Goal: Transaction & Acquisition: Purchase product/service

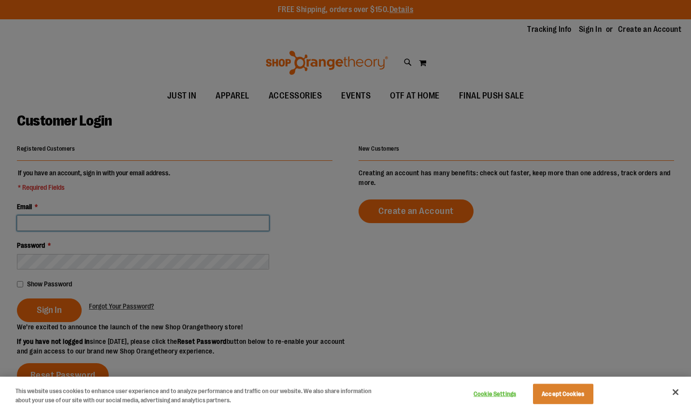
type input "**********"
click at [287, 191] on div at bounding box center [345, 205] width 691 height 410
click at [565, 394] on button "Accept Cookies" at bounding box center [563, 394] width 60 height 20
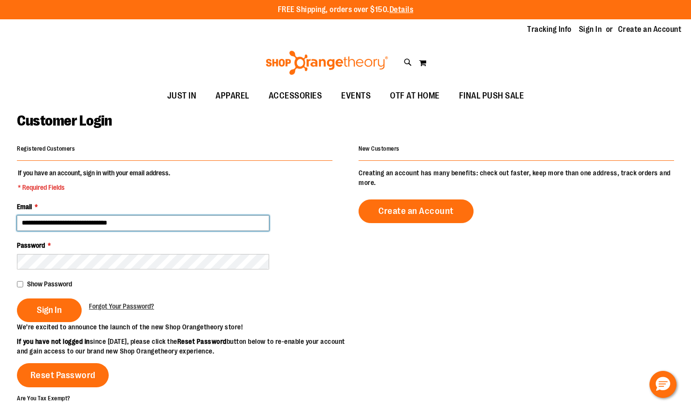
drag, startPoint x: 133, startPoint y: 221, endPoint x: 144, endPoint y: 224, distance: 10.6
click at [133, 221] on input "**********" at bounding box center [143, 223] width 252 height 15
drag, startPoint x: 149, startPoint y: 224, endPoint x: -20, endPoint y: 216, distance: 169.3
click at [0, 216] on html "Skip to Content The store will not work correctly when cookies are disabled. FR…" at bounding box center [345, 205] width 691 height 410
drag, startPoint x: 66, startPoint y: 228, endPoint x: -20, endPoint y: 215, distance: 87.5
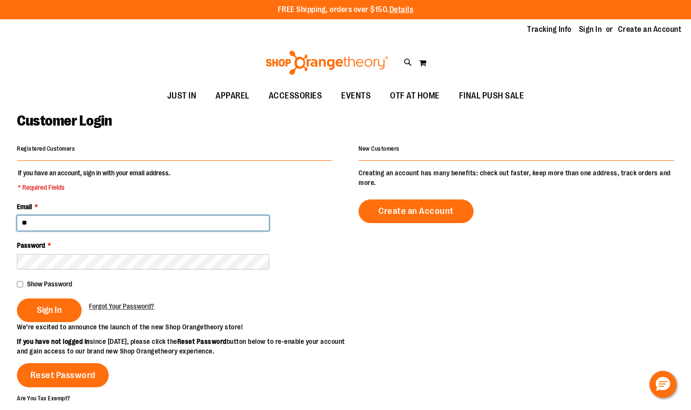
click at [0, 215] on html "Skip to Content The store will not work correctly when cookies are disabled. FR…" at bounding box center [345, 205] width 691 height 410
paste input "**********"
type input "**********"
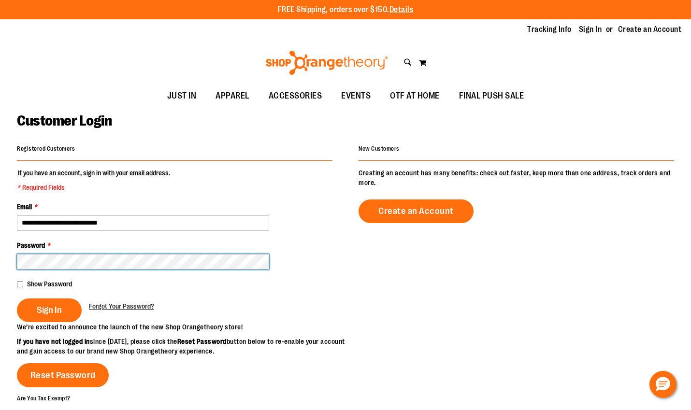
click at [0, 246] on html "Skip to Content The store will not work correctly when cookies are disabled. FR…" at bounding box center [345, 205] width 691 height 410
click at [17, 299] on button "Sign In" at bounding box center [49, 311] width 65 height 24
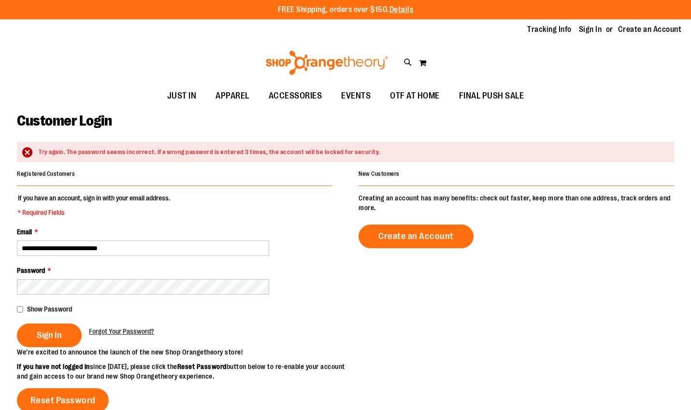
type input "**********"
click at [133, 244] on input "**********" at bounding box center [143, 248] width 252 height 15
click at [40, 333] on span "Sign In" at bounding box center [49, 335] width 25 height 11
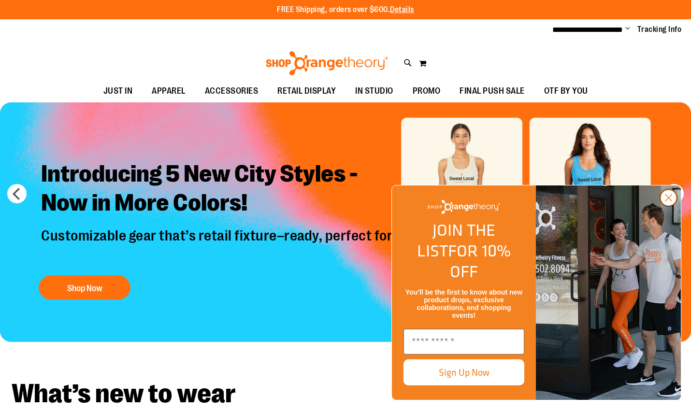
type input "**********"
click at [663, 206] on circle "Close dialog" at bounding box center [669, 198] width 16 height 16
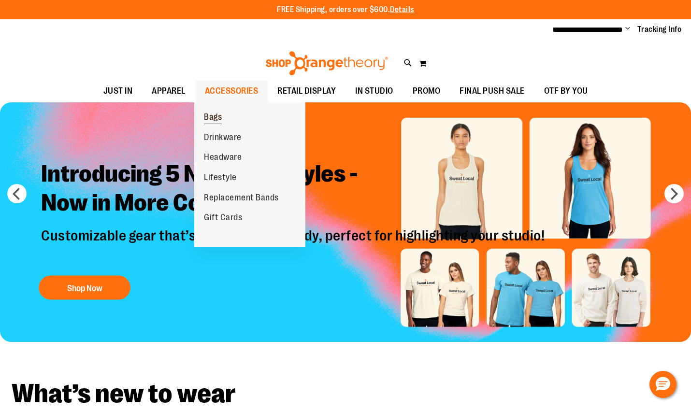
click at [206, 114] on span "Bags" at bounding box center [213, 118] width 18 height 12
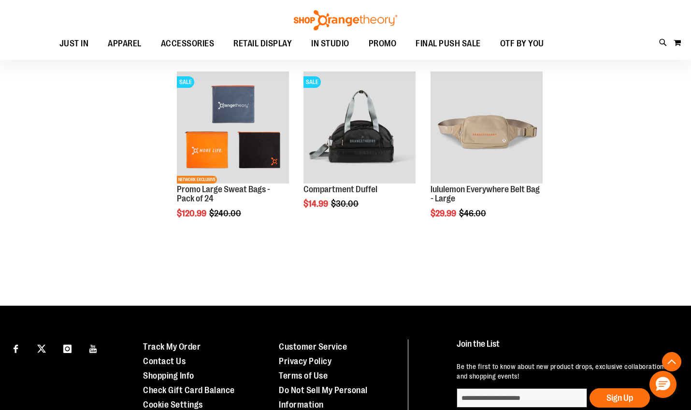
scroll to position [725, 0]
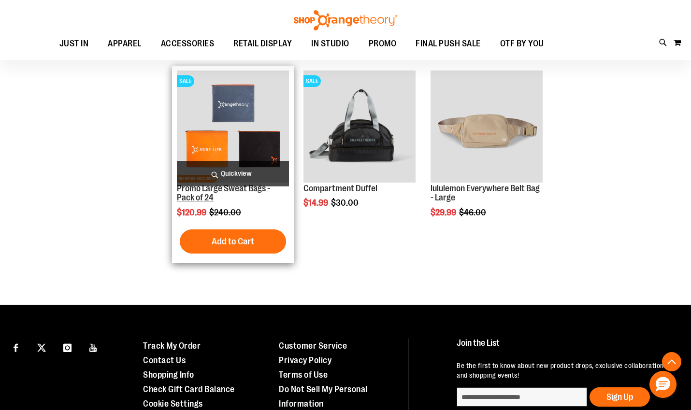
type input "**********"
click at [253, 190] on link "Promo Large Sweat Bags - Pack of 24" at bounding box center [223, 193] width 93 height 19
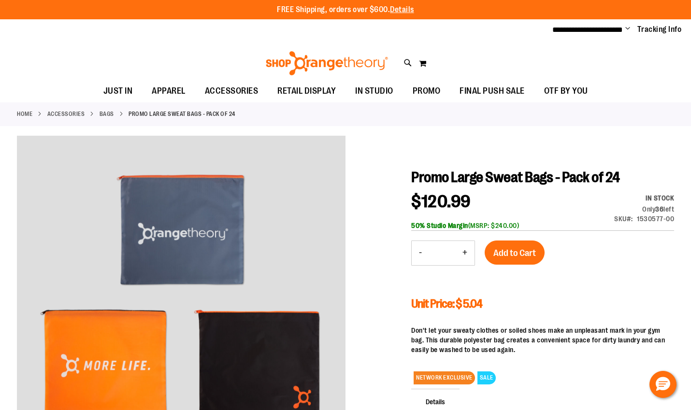
type input "**********"
click at [673, 217] on div "In stock Only 36 left SKU 1530577-00" at bounding box center [631, 210] width 86 height 35
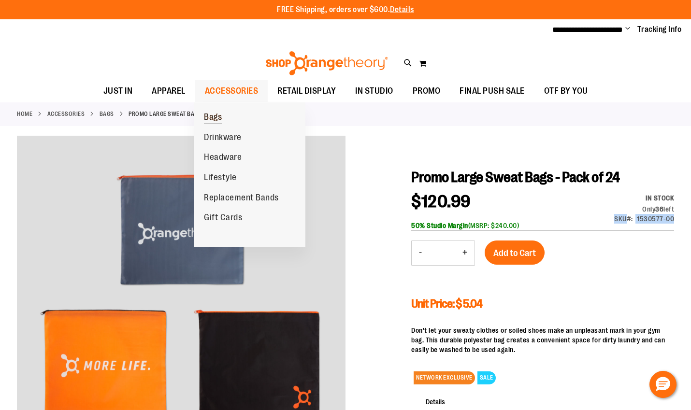
click at [215, 115] on span "Bags" at bounding box center [213, 118] width 18 height 12
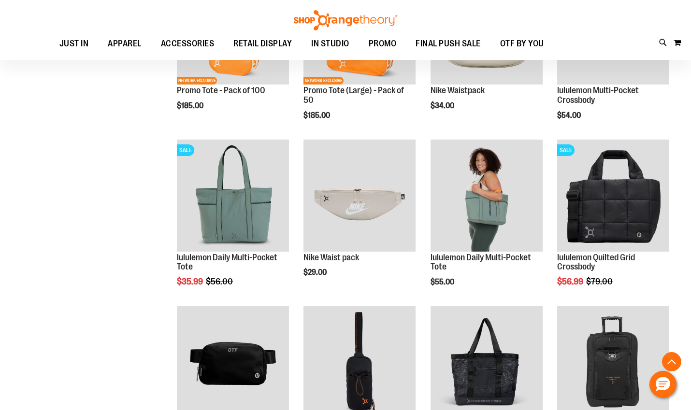
scroll to position [628, 0]
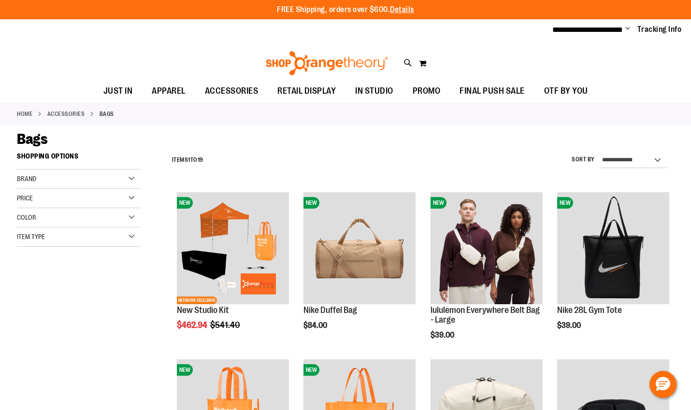
type input "**********"
click at [87, 179] on div "Brand" at bounding box center [79, 179] width 124 height 19
click at [91, 266] on div "Color" at bounding box center [79, 275] width 124 height 19
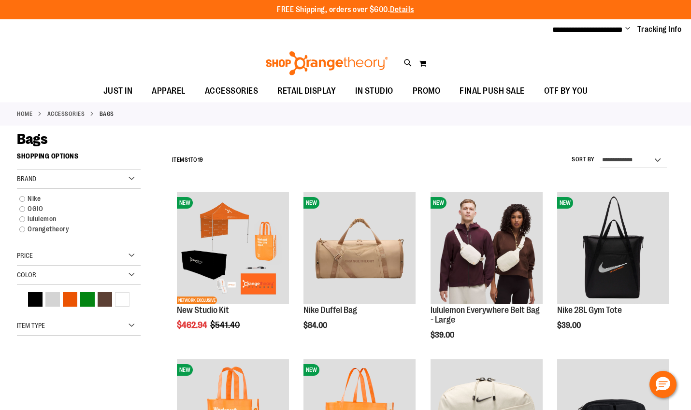
click at [95, 257] on div "Price" at bounding box center [79, 255] width 124 height 19
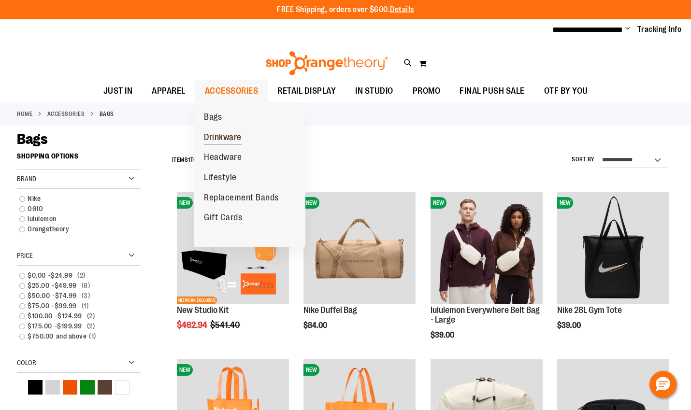
click at [231, 136] on span "Drinkware" at bounding box center [223, 138] width 38 height 12
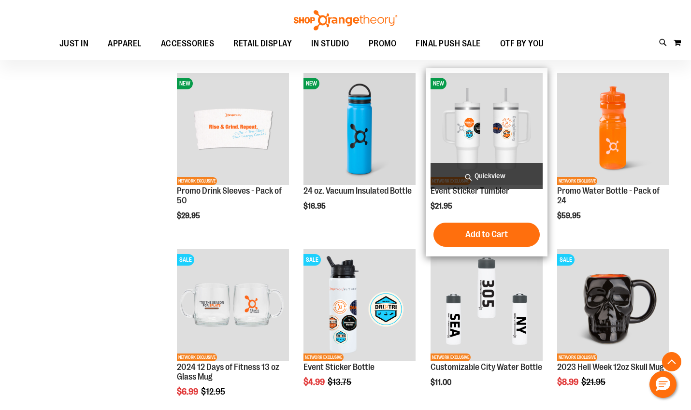
scroll to position [241, 0]
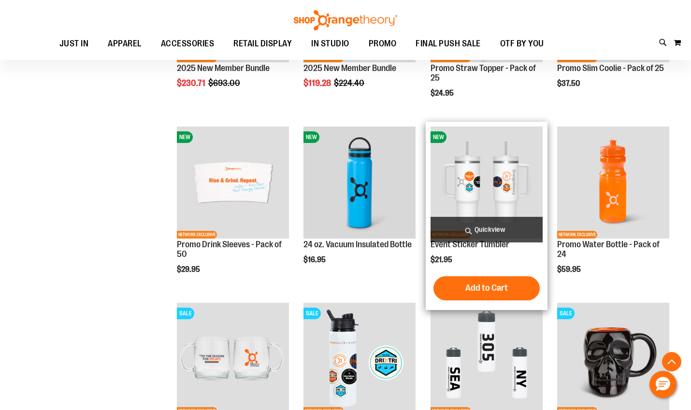
scroll to position [338, 0]
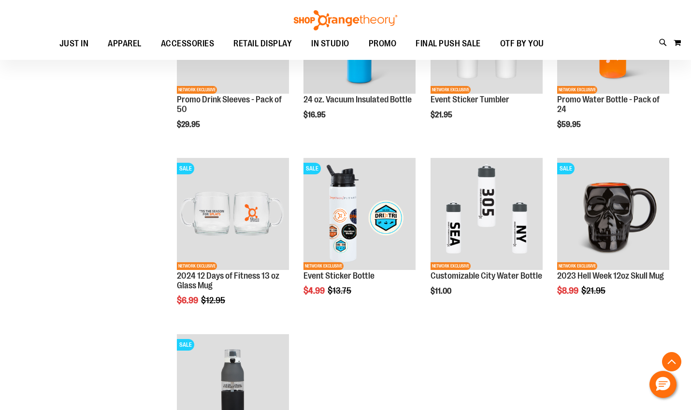
scroll to position [434, 0]
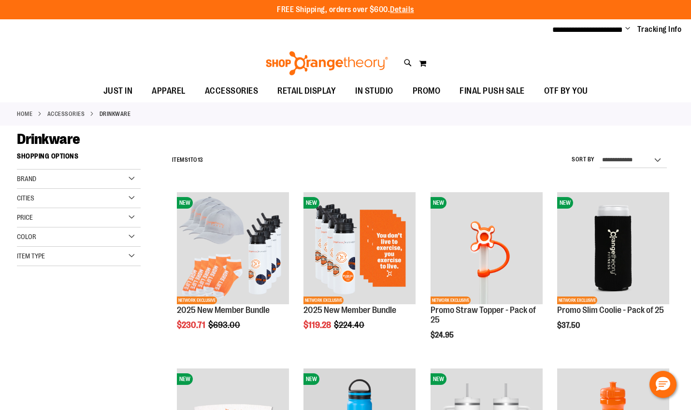
type input "**********"
click at [93, 194] on div "Cities" at bounding box center [79, 198] width 124 height 19
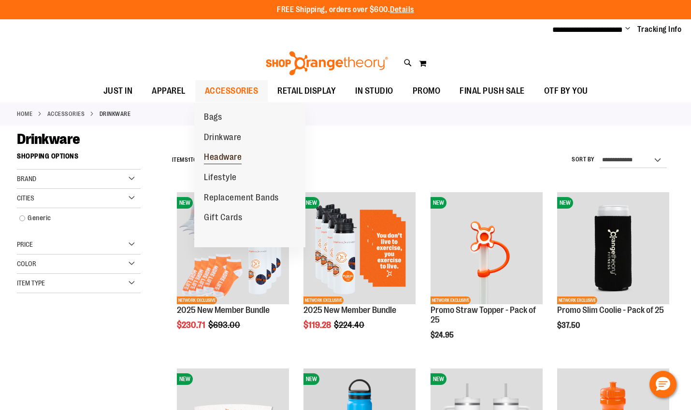
click at [228, 156] on span "Headware" at bounding box center [223, 158] width 38 height 12
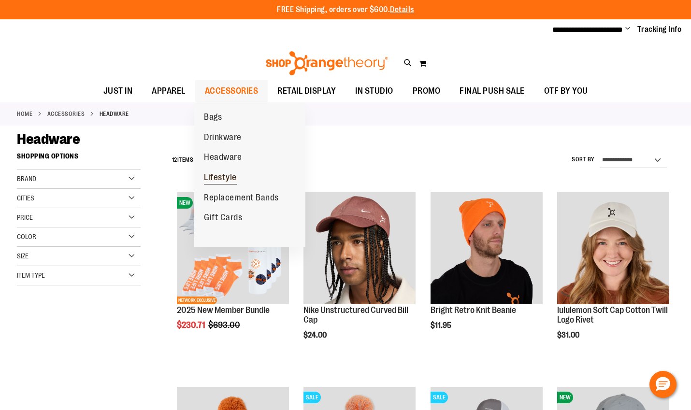
type input "**********"
click at [219, 177] on span "Lifestyle" at bounding box center [220, 179] width 33 height 12
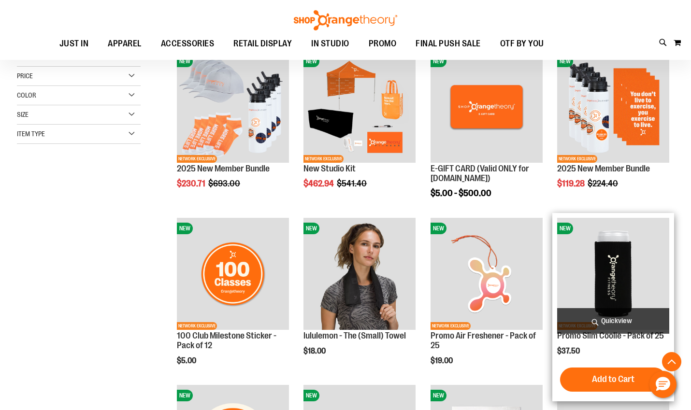
scroll to position [193, 0]
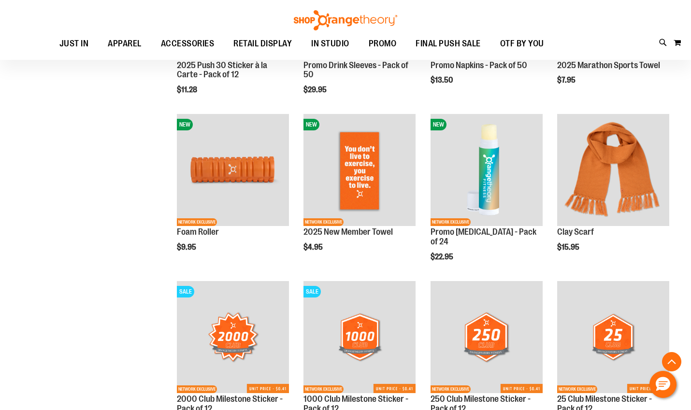
scroll to position [579, 0]
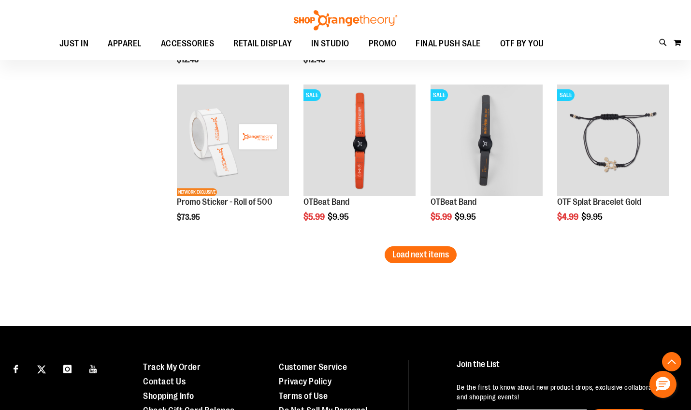
scroll to position [1449, 0]
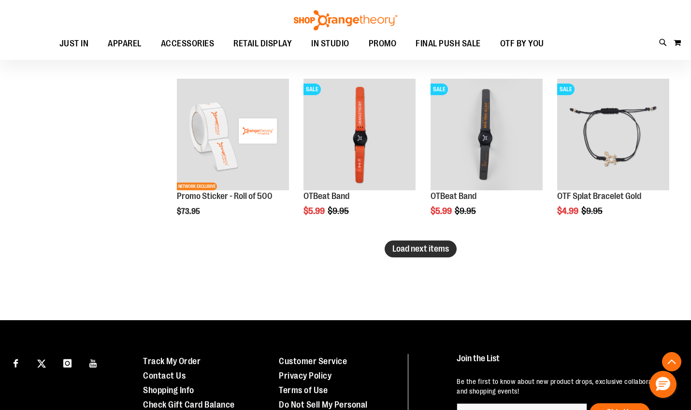
type input "**********"
click at [437, 250] on span "Load next items" at bounding box center [420, 249] width 57 height 10
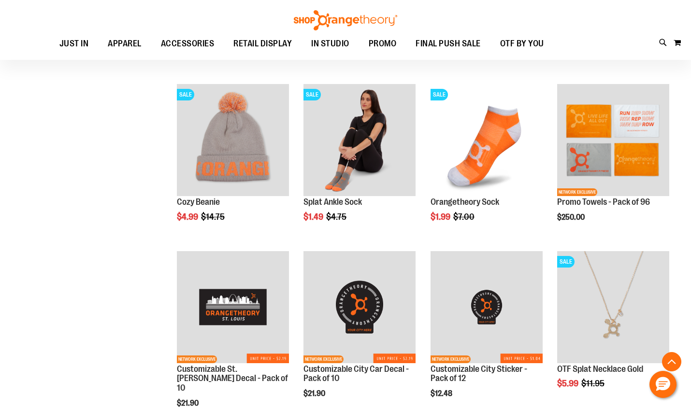
scroll to position [1594, 0]
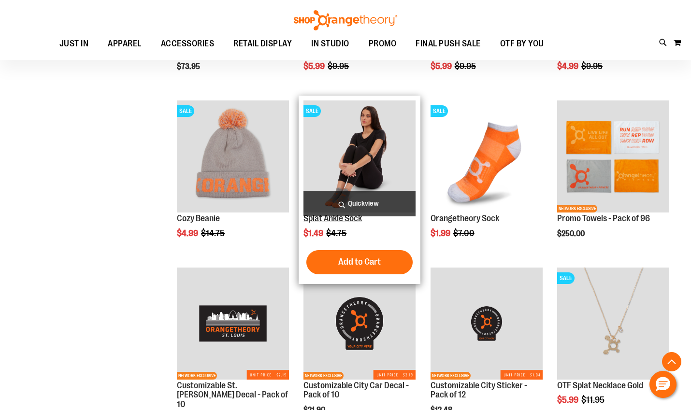
click at [353, 218] on link "Splat Ankle Sock" at bounding box center [332, 219] width 58 height 10
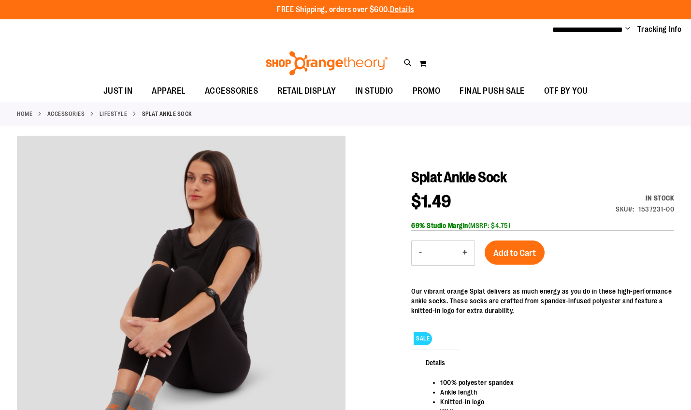
type input "**********"
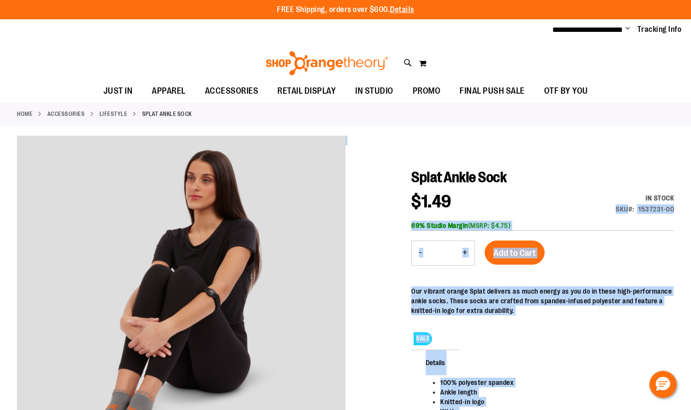
drag, startPoint x: 615, startPoint y: 207, endPoint x: 677, endPoint y: 210, distance: 61.9
click at [658, 205] on div "1537231-00" at bounding box center [656, 209] width 36 height 10
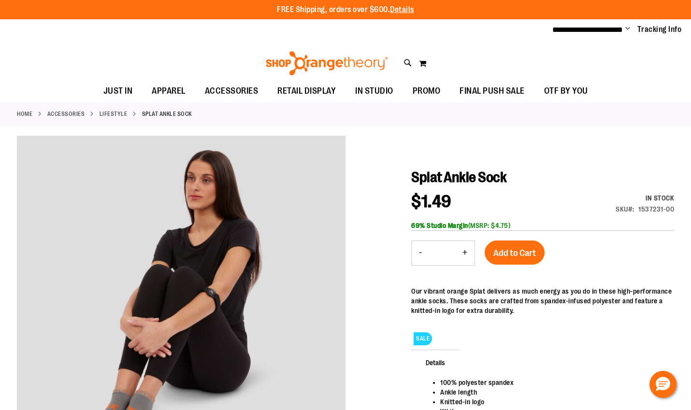
click at [673, 205] on div "1537231-00" at bounding box center [656, 209] width 36 height 10
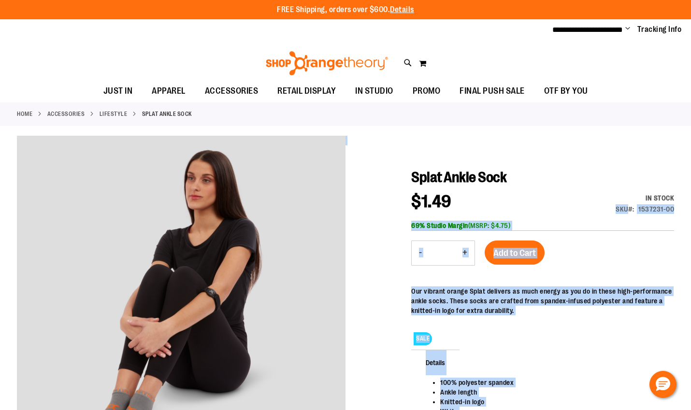
drag, startPoint x: 674, startPoint y: 206, endPoint x: 617, endPoint y: 209, distance: 57.1
click at [553, 206] on div "Special Price $1.49 Regular Price $4.75 In stock SKU 1537231-00 69% Studio Marg…" at bounding box center [542, 212] width 263 height 38
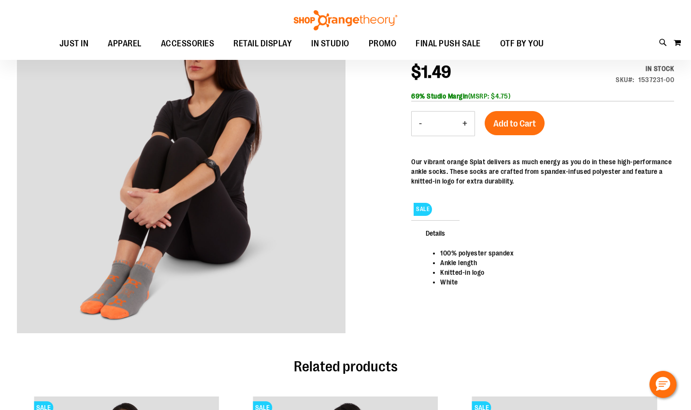
scroll to position [48, 0]
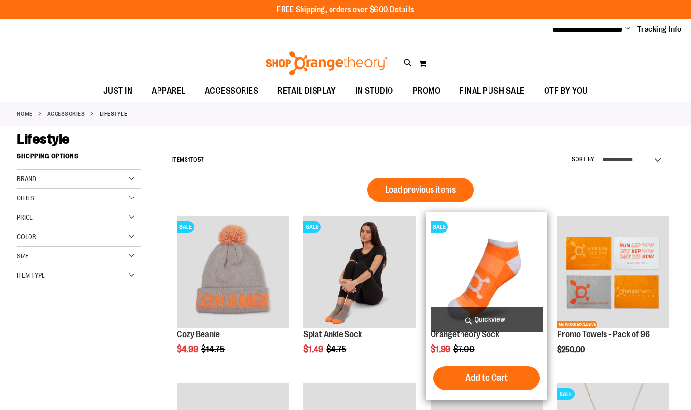
type input "**********"
click at [445, 337] on link "Orangetheory Sock" at bounding box center [465, 335] width 69 height 10
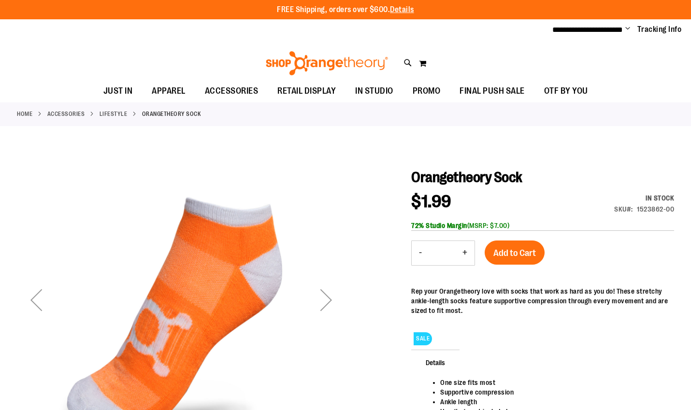
type input "**********"
drag, startPoint x: 615, startPoint y: 207, endPoint x: 674, endPoint y: 207, distance: 58.5
click at [674, 207] on div "SKU 1523862-00" at bounding box center [644, 209] width 60 height 10
copy div "SKU 1523862-00"
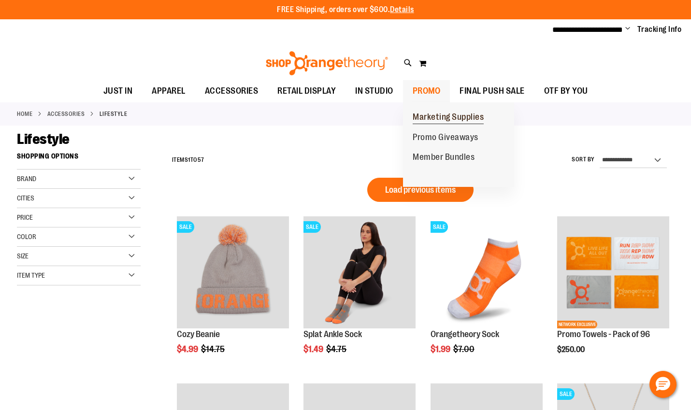
type input "**********"
click at [428, 119] on span "Marketing Supplies" at bounding box center [448, 118] width 71 height 12
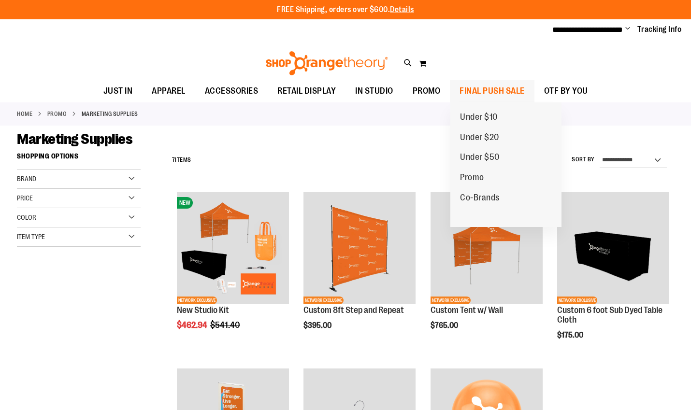
type input "**********"
click at [494, 85] on span "FINAL PUSH SALE" at bounding box center [492, 91] width 65 height 22
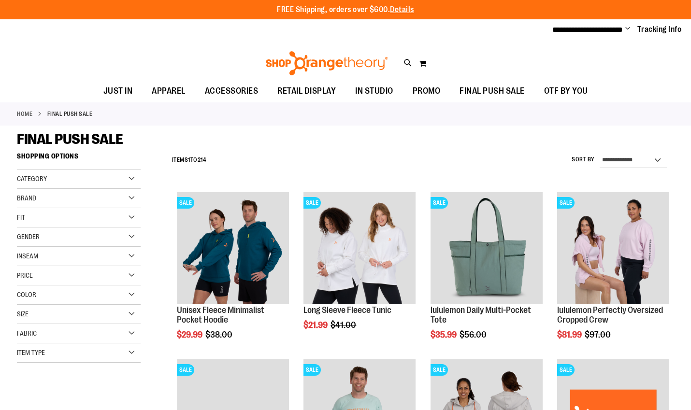
type input "**********"
click at [618, 164] on select "**********" at bounding box center [633, 160] width 67 height 15
select select "**********"
click at [600, 153] on select "**********" at bounding box center [633, 160] width 67 height 15
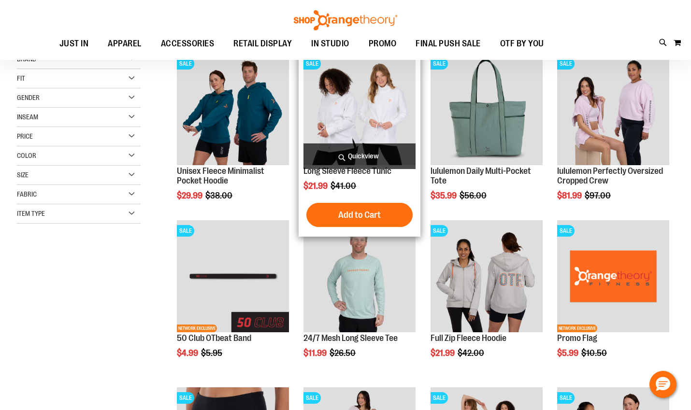
scroll to position [147, 0]
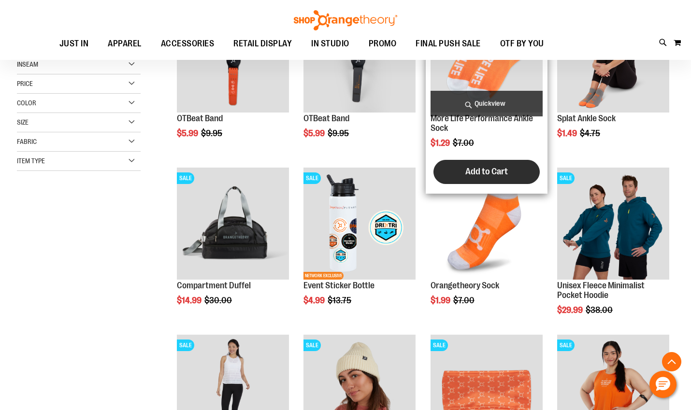
scroll to position [193, 0]
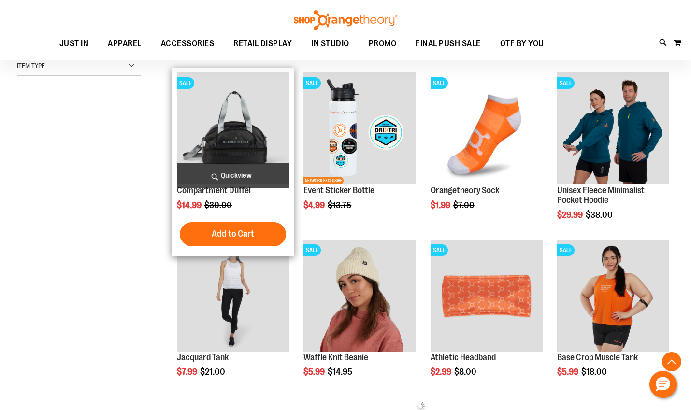
scroll to position [241, 0]
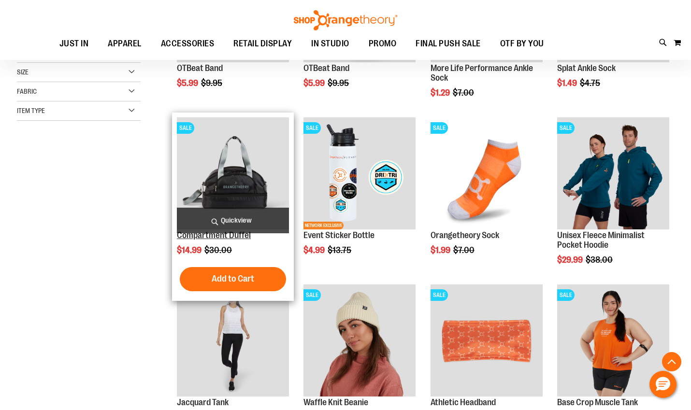
click at [233, 237] on link "Compartment Duffel" at bounding box center [214, 236] width 74 height 10
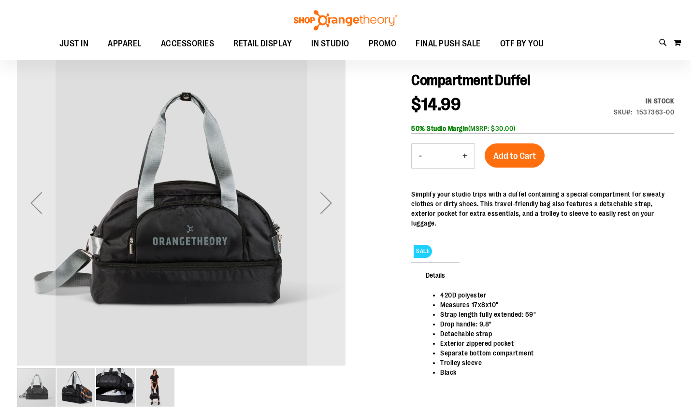
scroll to position [96, 0]
type input "**********"
click at [332, 202] on div "Next" at bounding box center [326, 203] width 39 height 39
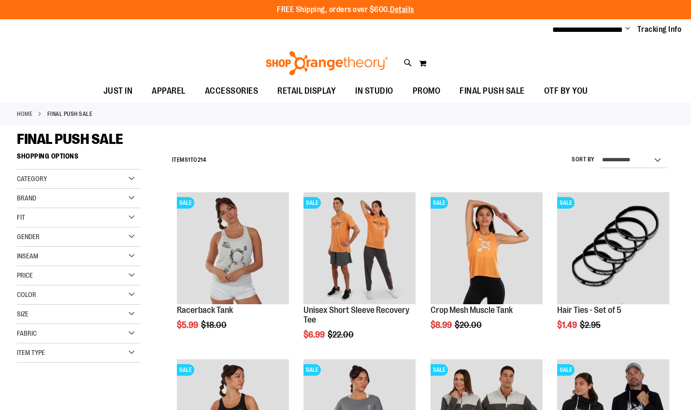
type input "**********"
click at [619, 156] on select "**********" at bounding box center [633, 160] width 67 height 15
click at [331, 119] on div "Home FINAL PUSH SALE" at bounding box center [345, 113] width 691 height 23
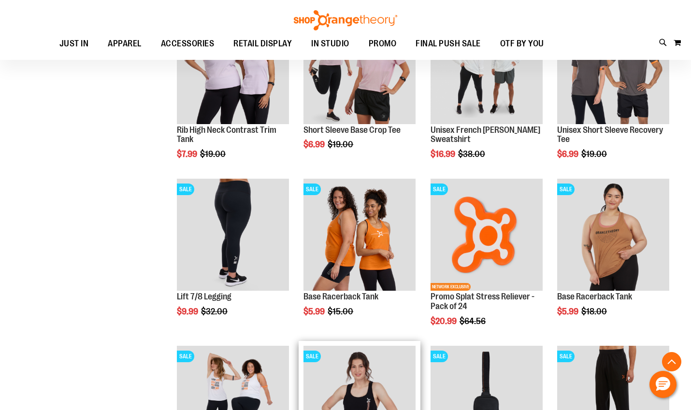
scroll to position [531, 0]
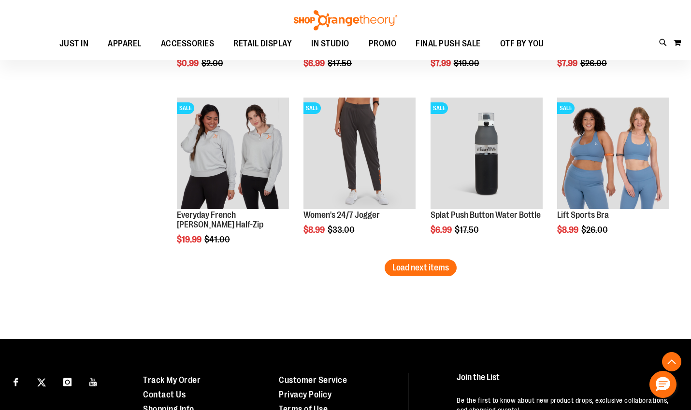
scroll to position [1400, 0]
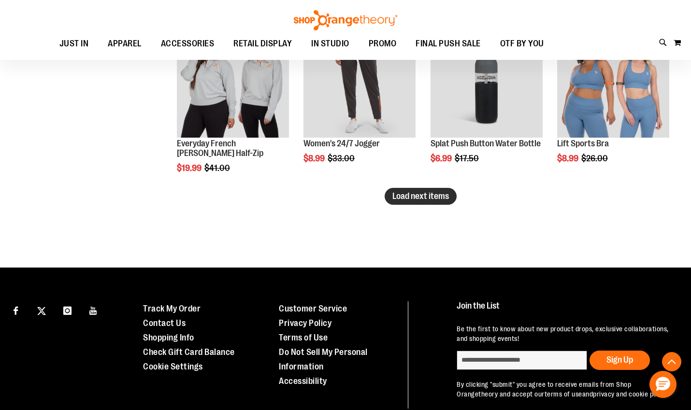
click at [419, 199] on span "Load next items" at bounding box center [420, 196] width 57 height 10
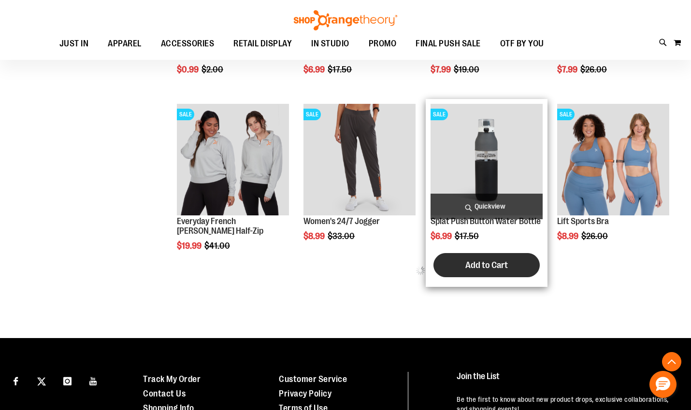
scroll to position [1304, 0]
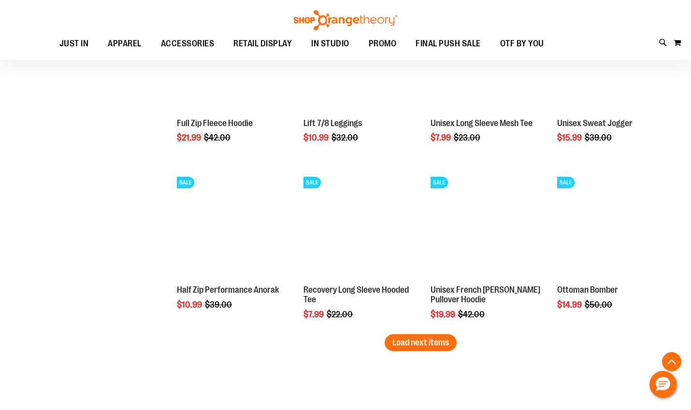
scroll to position [1835, 0]
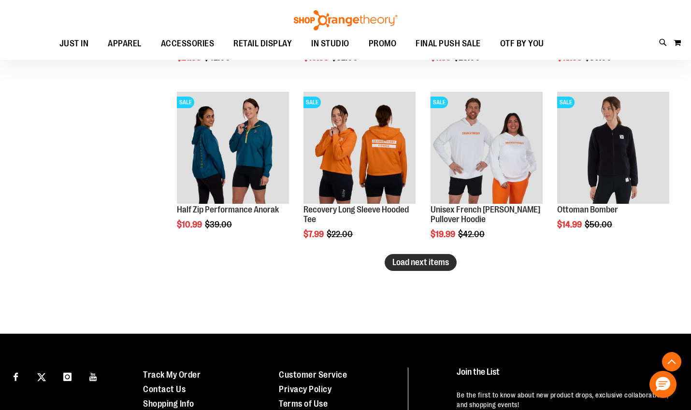
click at [451, 266] on button "Load next items" at bounding box center [421, 262] width 72 height 17
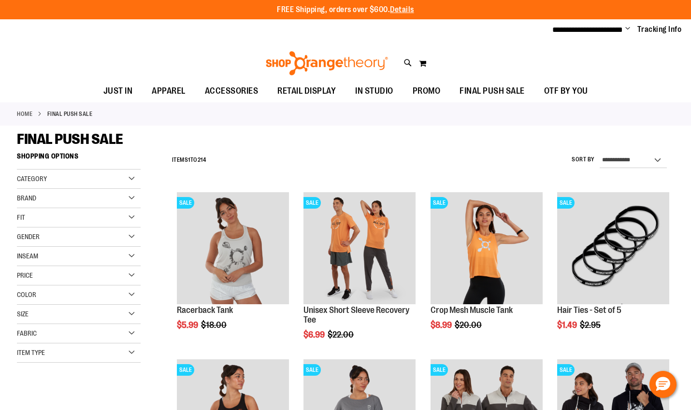
click at [72, 173] on div "Category" at bounding box center [79, 179] width 124 height 19
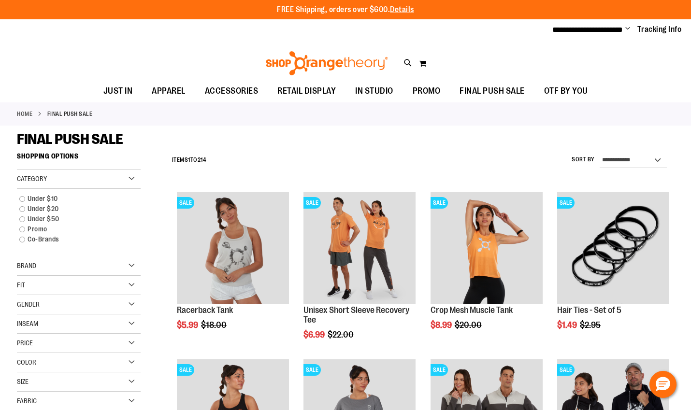
click at [61, 270] on div "Brand" at bounding box center [79, 266] width 124 height 19
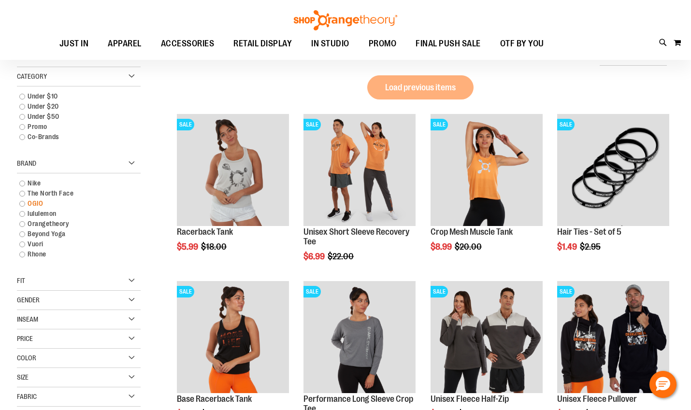
scroll to position [96, 0]
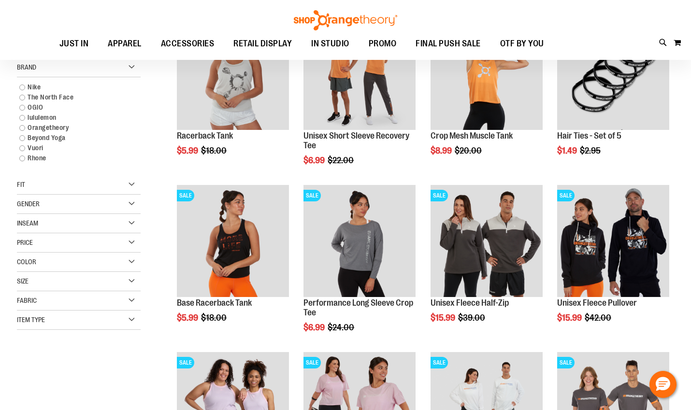
click at [98, 206] on div "Gender" at bounding box center [79, 204] width 124 height 19
click at [98, 188] on div "Fit" at bounding box center [79, 184] width 124 height 19
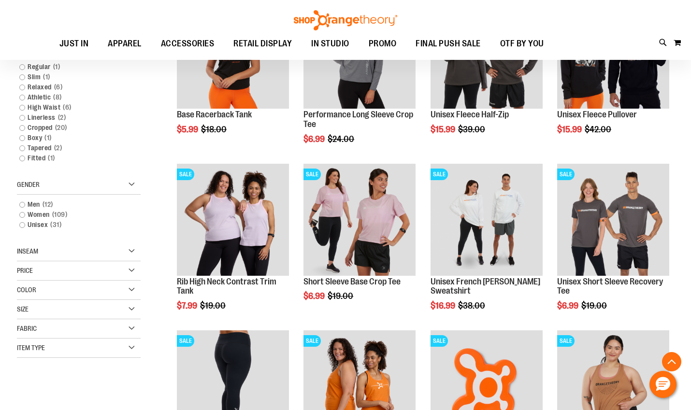
scroll to position [338, 0]
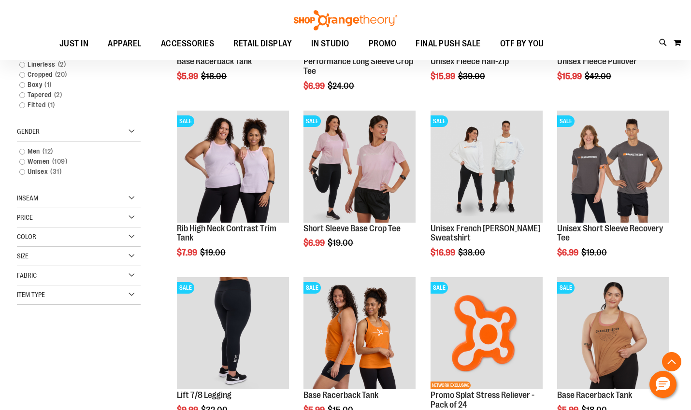
click at [65, 198] on div "Inseam" at bounding box center [79, 198] width 124 height 19
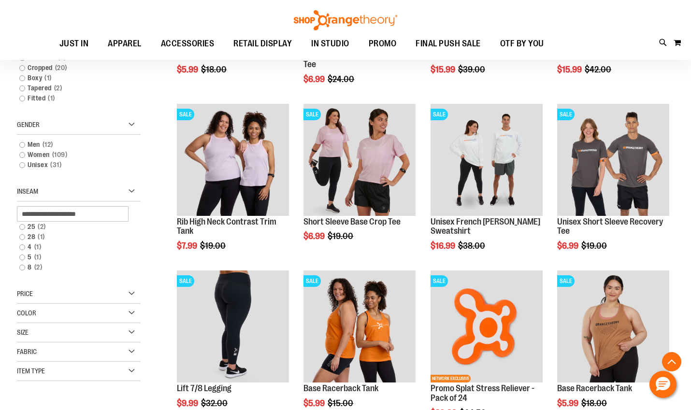
scroll to position [483, 0]
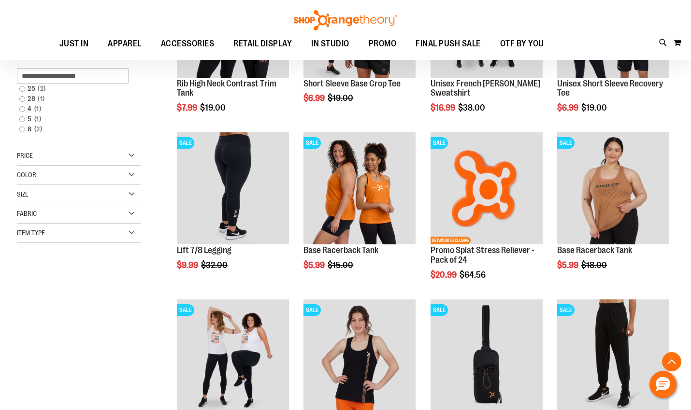
click at [44, 212] on div "Fabric" at bounding box center [79, 213] width 124 height 19
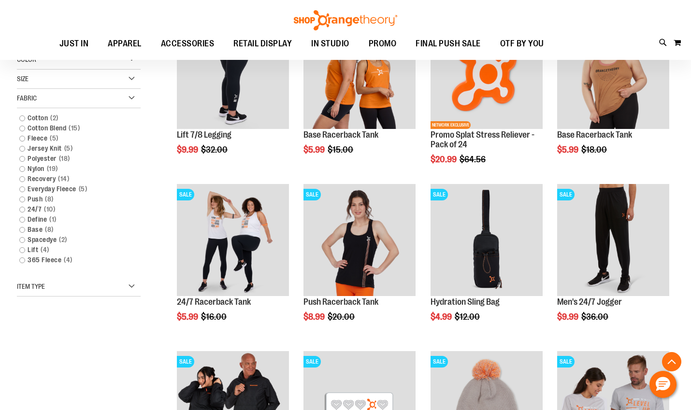
scroll to position [628, 0]
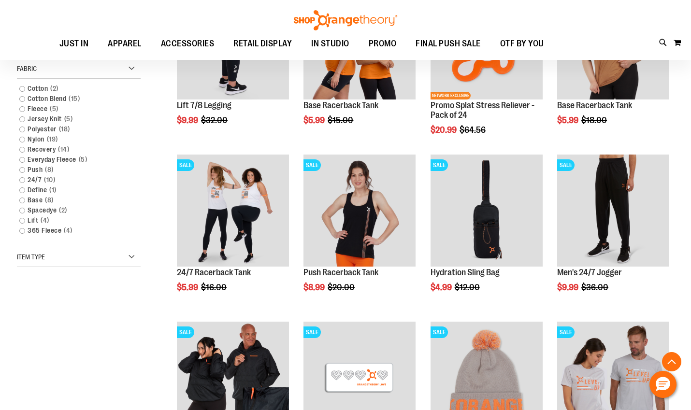
click at [72, 260] on div "Item Type" at bounding box center [79, 257] width 124 height 19
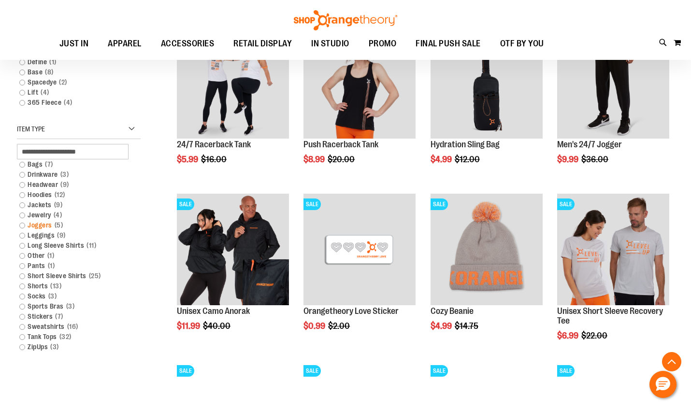
scroll to position [773, 0]
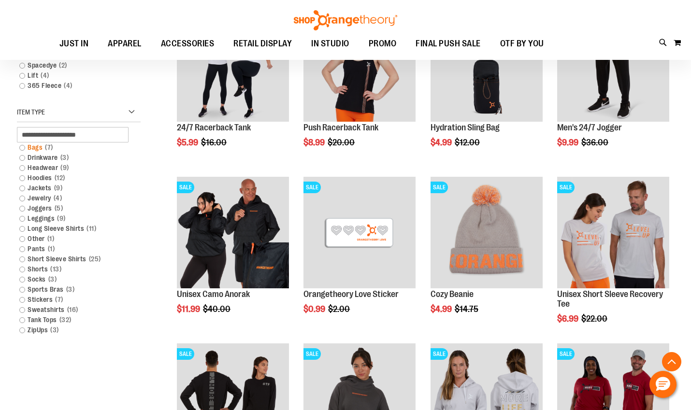
click at [23, 148] on link "Bags 7 items" at bounding box center [73, 148] width 119 height 10
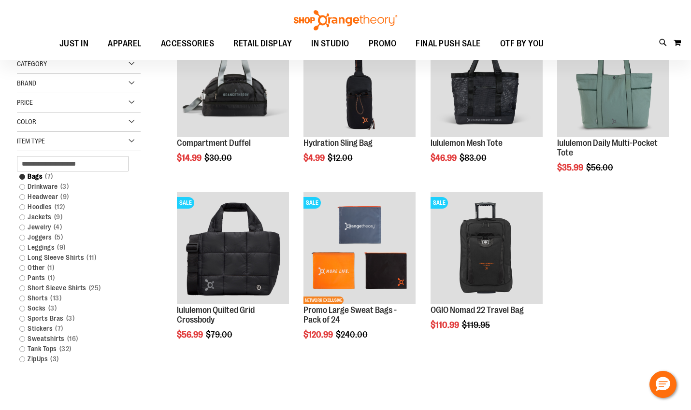
scroll to position [48, 0]
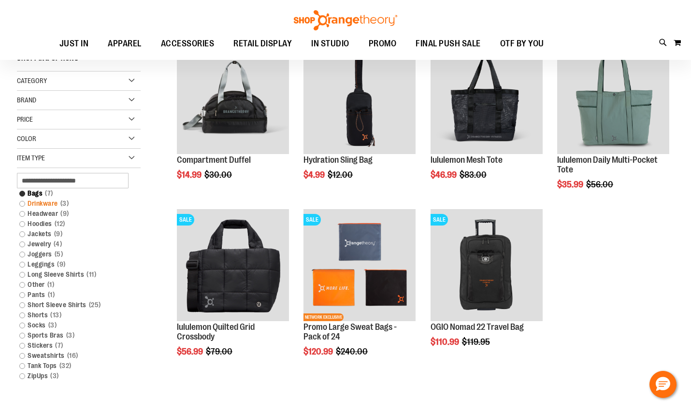
click at [20, 202] on link "Drinkware 3 items" at bounding box center [73, 204] width 119 height 10
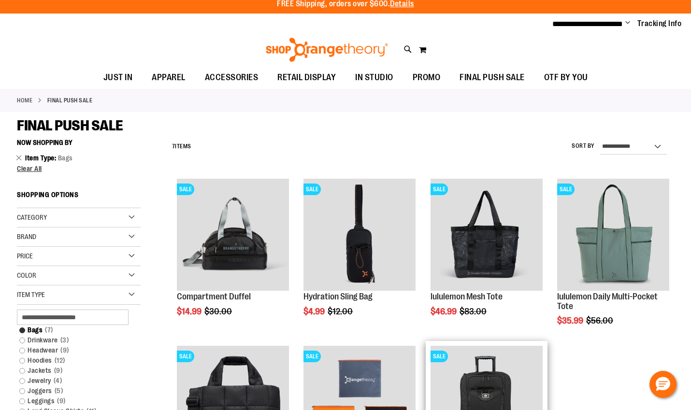
scroll to position [0, 0]
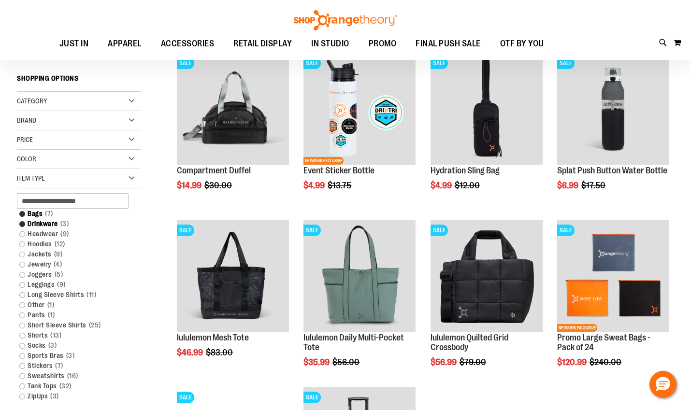
scroll to position [144, 0]
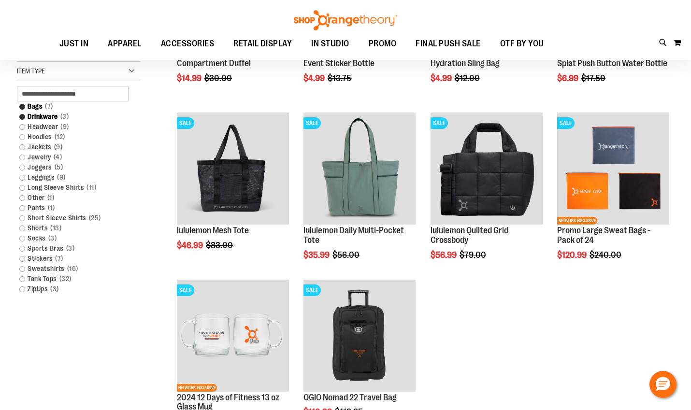
click at [543, 331] on ol "SALE Compartment Duffel Special Price $14.99 Regular Price $30.00 Quickview Add…" at bounding box center [420, 191] width 507 height 501
click at [37, 195] on link "Other 1 item" at bounding box center [73, 198] width 119 height 10
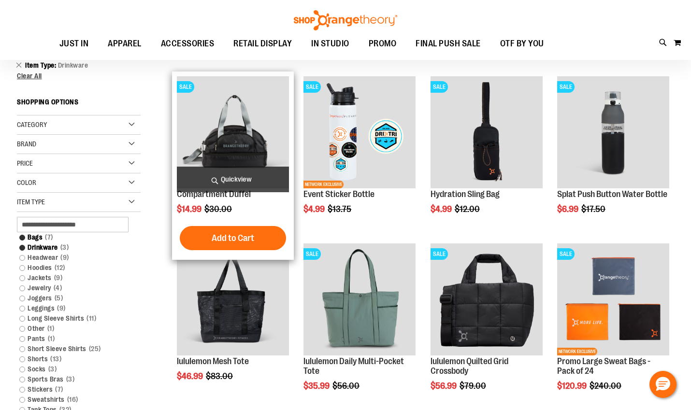
scroll to position [0, 0]
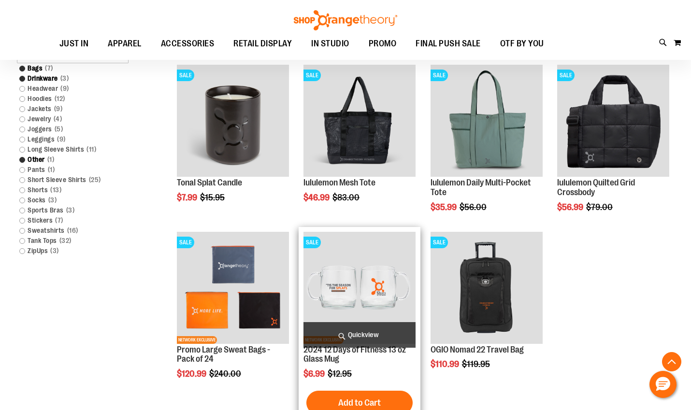
scroll to position [193, 0]
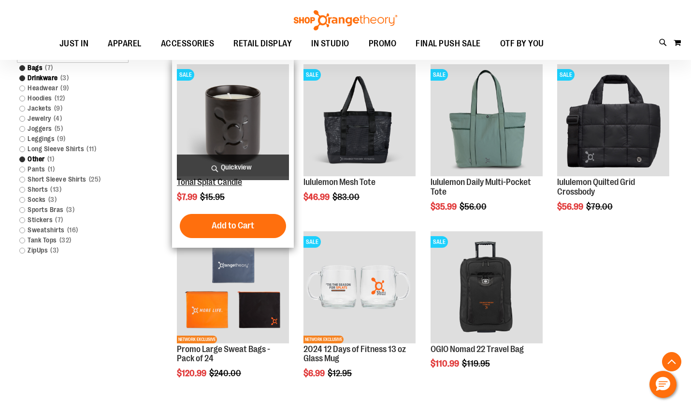
click at [224, 183] on link "Tonal Splat Candle" at bounding box center [209, 182] width 65 height 10
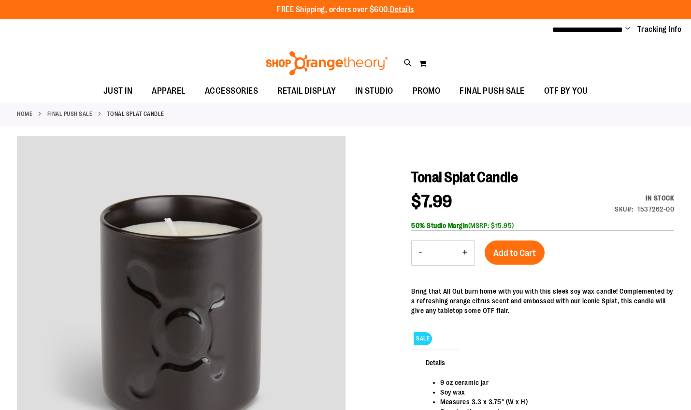
type input "**********"
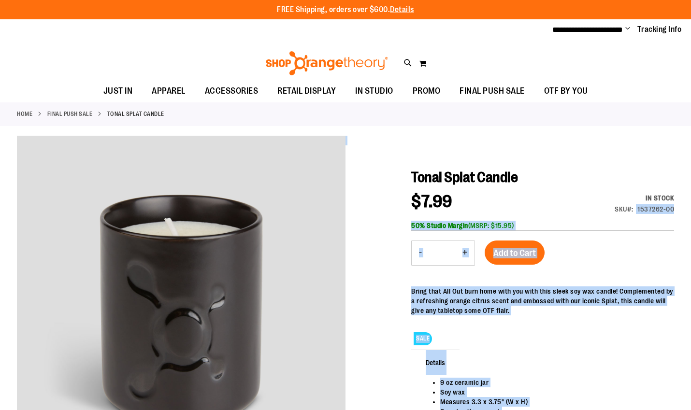
drag, startPoint x: 678, startPoint y: 210, endPoint x: 637, endPoint y: 209, distance: 41.1
click at [639, 209] on div "1537262-00" at bounding box center [655, 209] width 37 height 10
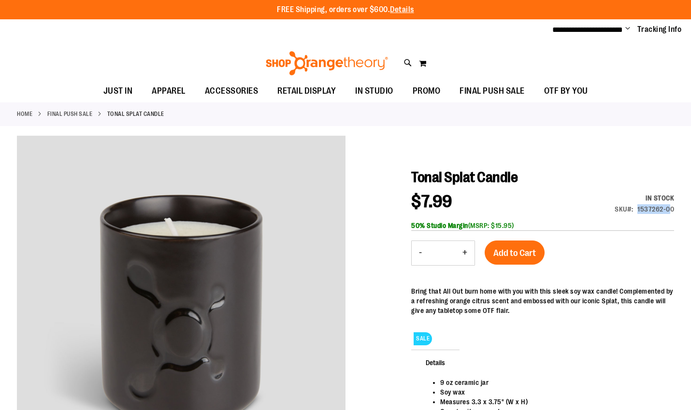
drag, startPoint x: 638, startPoint y: 207, endPoint x: 651, endPoint y: 208, distance: 13.1
click at [668, 209] on div "1537262-00" at bounding box center [655, 209] width 37 height 10
drag, startPoint x: 614, startPoint y: 208, endPoint x: 673, endPoint y: 207, distance: 59.4
click at [673, 207] on div "In stock SKU 1537262-00" at bounding box center [632, 206] width 86 height 26
copy div "SKU 1537262-00"
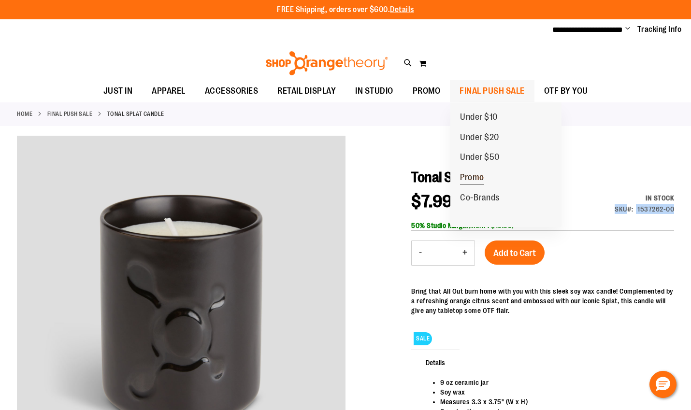
click at [476, 179] on span "Promo" at bounding box center [472, 179] width 24 height 12
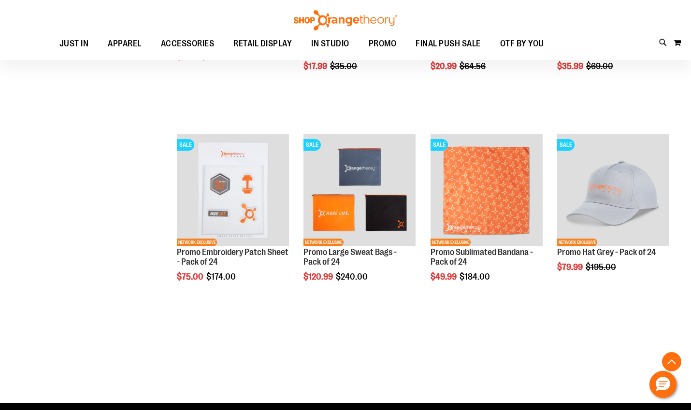
scroll to position [338, 0]
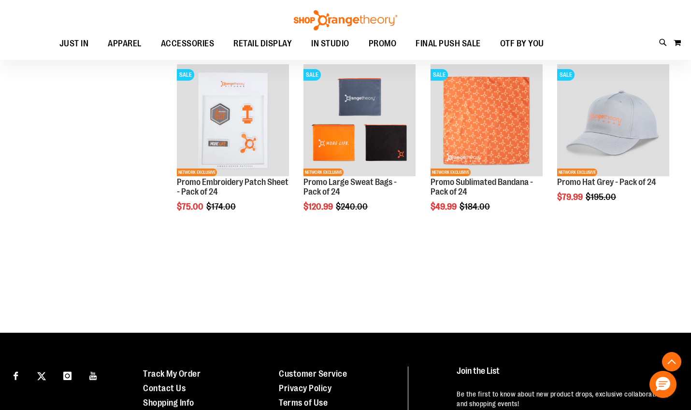
type input "**********"
click at [519, 285] on div "Show ** ** ** per page" at bounding box center [420, 290] width 507 height 10
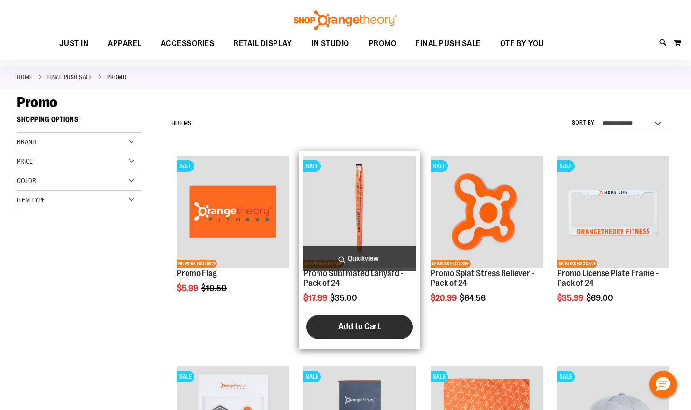
scroll to position [0, 0]
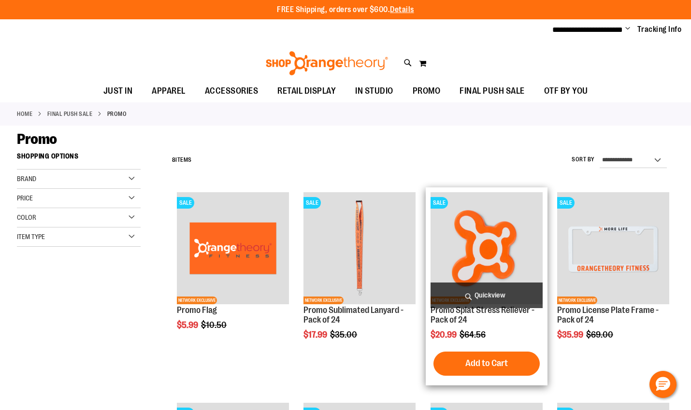
click at [502, 259] on img "product" at bounding box center [487, 248] width 112 height 112
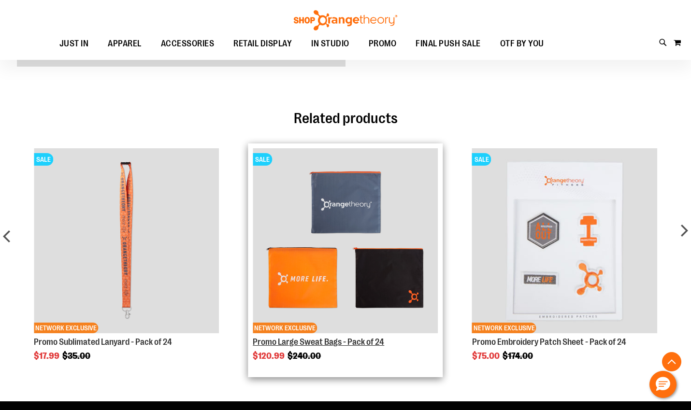
scroll to position [434, 0]
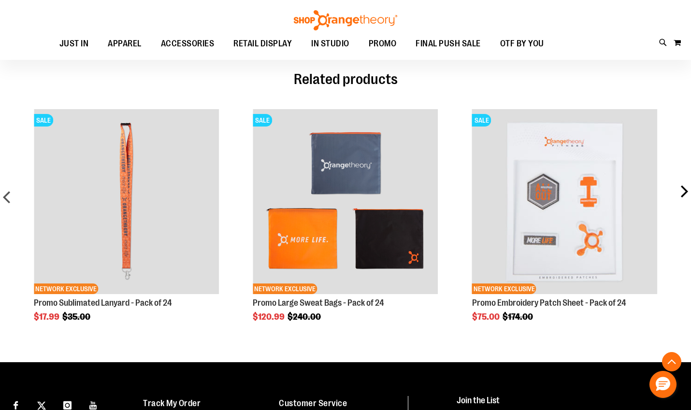
type input "**********"
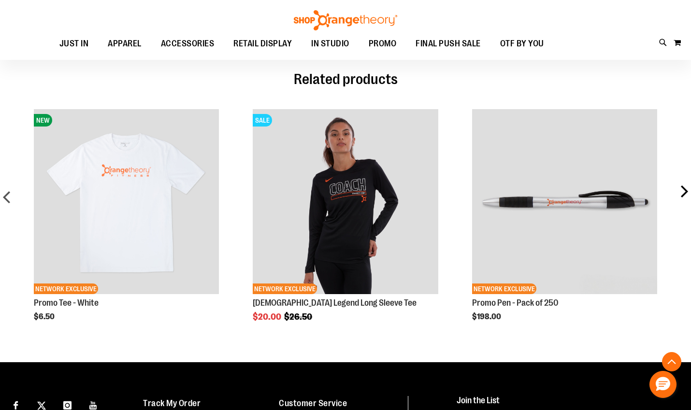
scroll to position [434, 0]
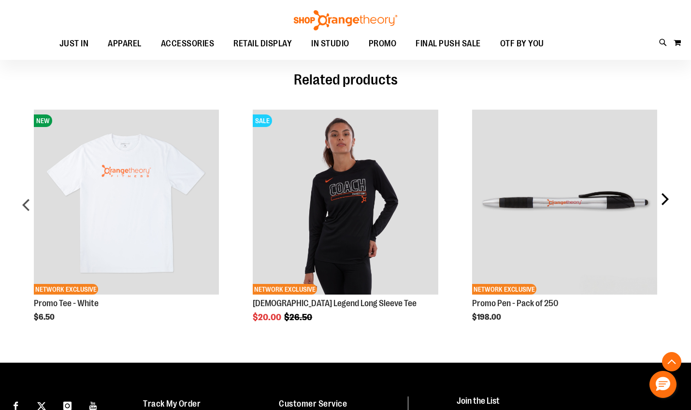
click at [671, 200] on div "next" at bounding box center [664, 208] width 19 height 227
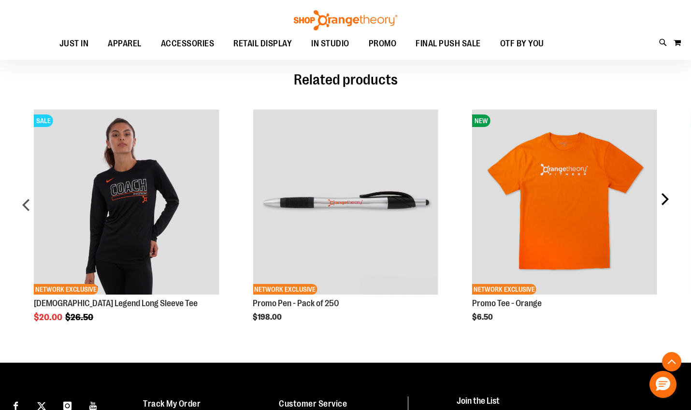
click at [671, 200] on div "next" at bounding box center [664, 208] width 19 height 227
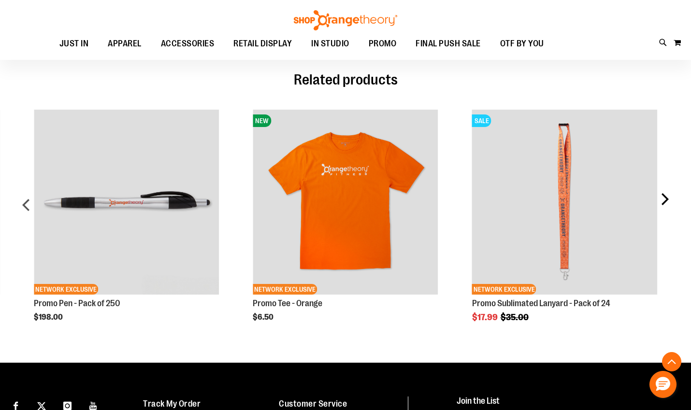
click at [671, 200] on div "next" at bounding box center [664, 208] width 19 height 227
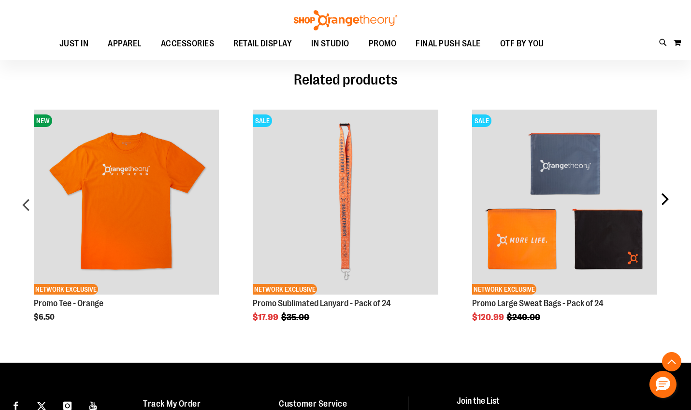
click at [671, 200] on div "next" at bounding box center [664, 208] width 19 height 227
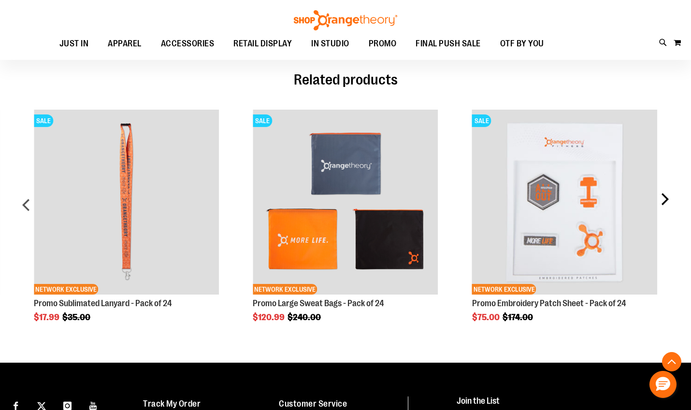
click at [671, 200] on div "next" at bounding box center [664, 208] width 19 height 227
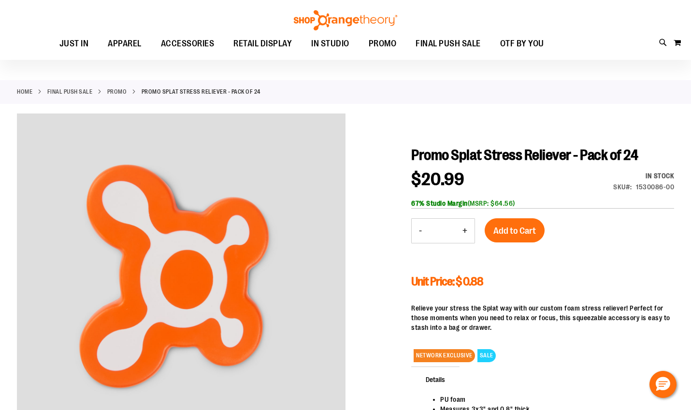
scroll to position [0, 0]
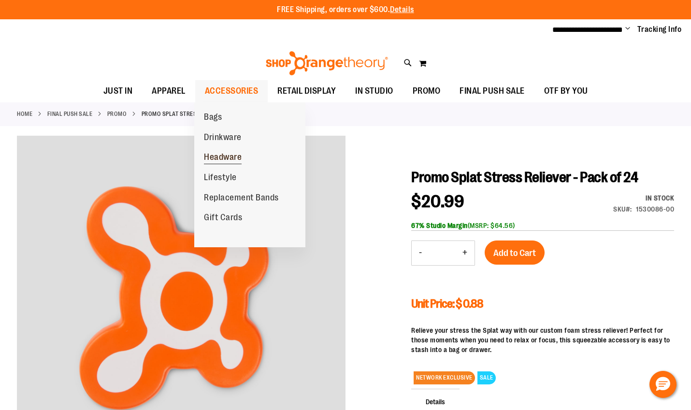
click at [224, 155] on span "Headware" at bounding box center [223, 158] width 38 height 12
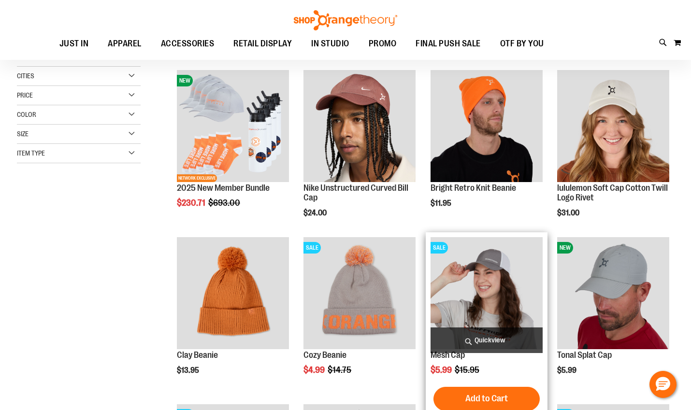
scroll to position [144, 0]
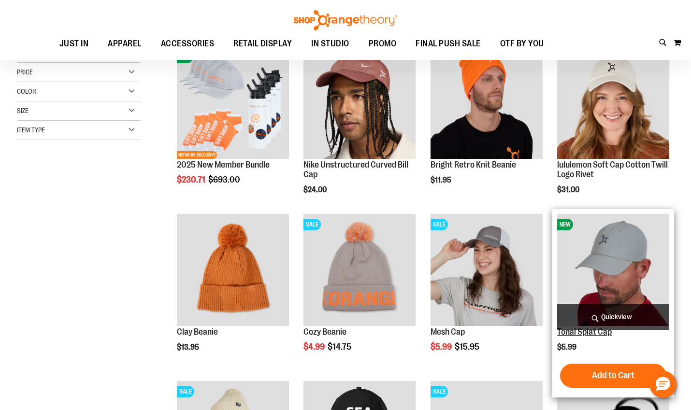
type input "**********"
click at [592, 333] on link "Tonal Splat Cap" at bounding box center [584, 332] width 55 height 10
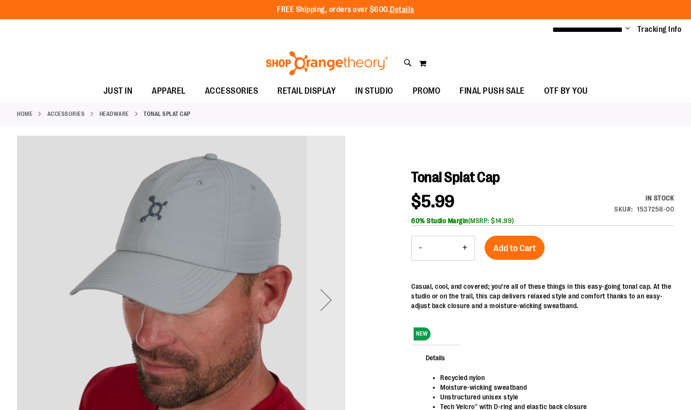
type input "**********"
drag, startPoint x: 612, startPoint y: 206, endPoint x: 675, endPoint y: 209, distance: 62.4
click at [673, 209] on div "In stock SKU 1537258-00" at bounding box center [631, 206] width 86 height 26
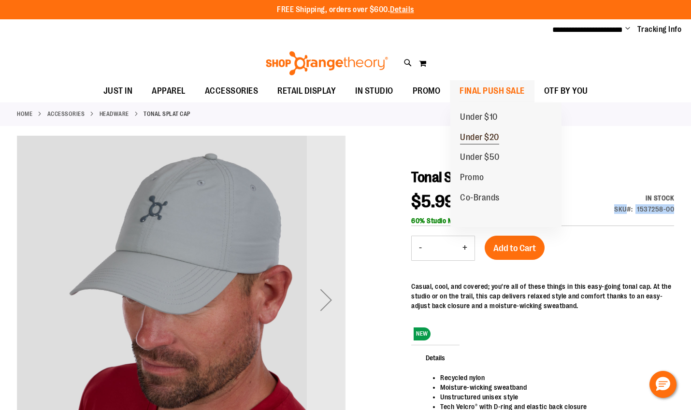
click at [490, 132] on span "Under $20" at bounding box center [479, 138] width 39 height 12
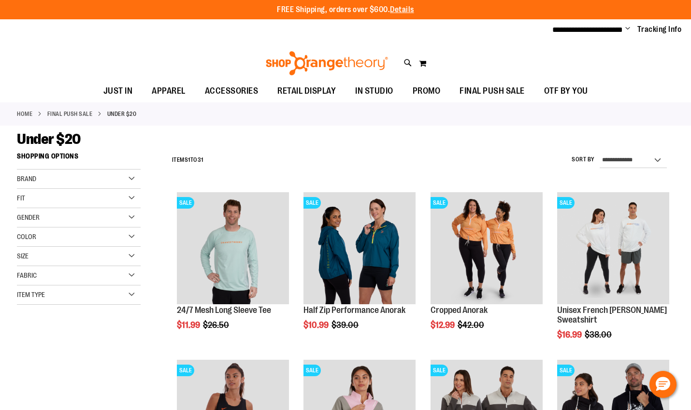
type input "**********"
click at [78, 176] on div "Brand" at bounding box center [79, 179] width 124 height 19
click at [72, 231] on div "Fit" at bounding box center [79, 235] width 124 height 19
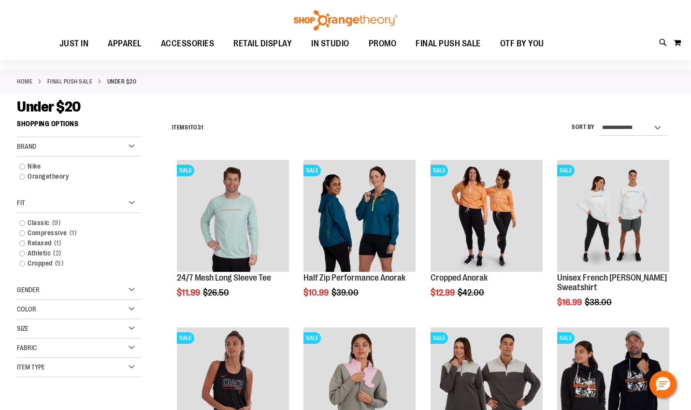
scroll to position [96, 0]
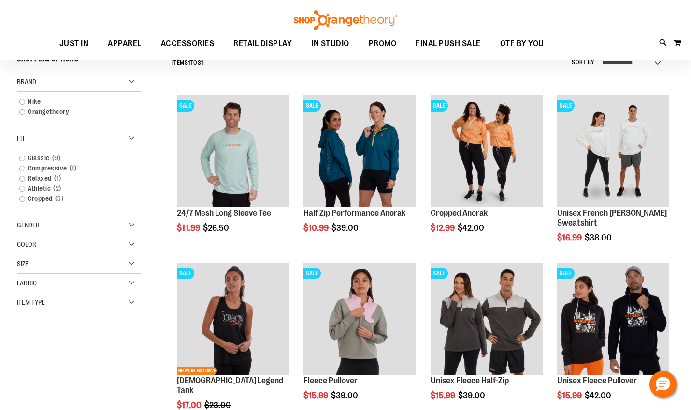
click at [59, 240] on div "Color" at bounding box center [79, 244] width 124 height 19
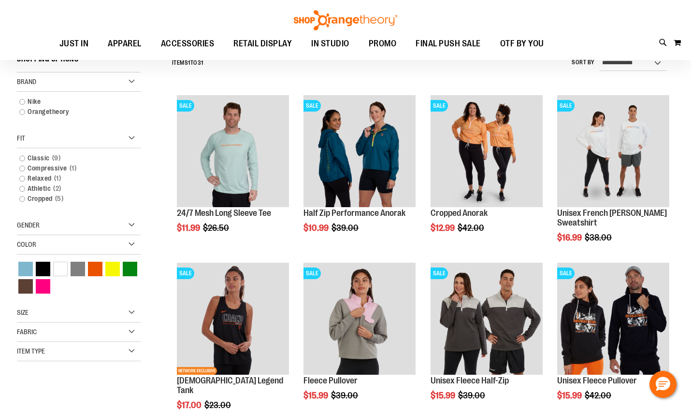
scroll to position [193, 0]
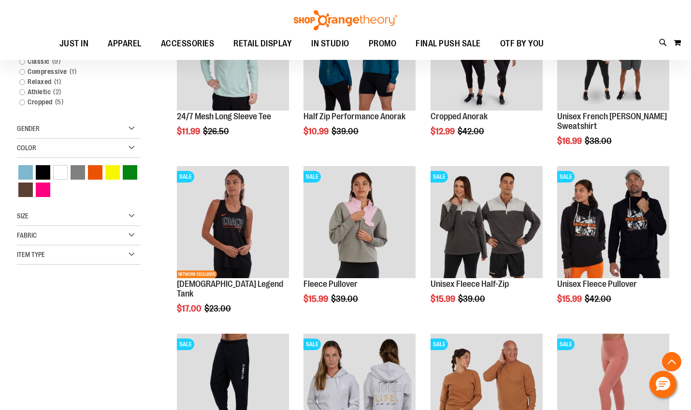
click at [65, 235] on div "Fabric" at bounding box center [79, 235] width 124 height 19
click at [63, 342] on div "Cotton 1 item Cotton Blend 2 items Fleece 5 items Polyester 3 items 3 1 1" at bounding box center [79, 294] width 124 height 98
click at [62, 351] on div "Item Type" at bounding box center [79, 353] width 124 height 19
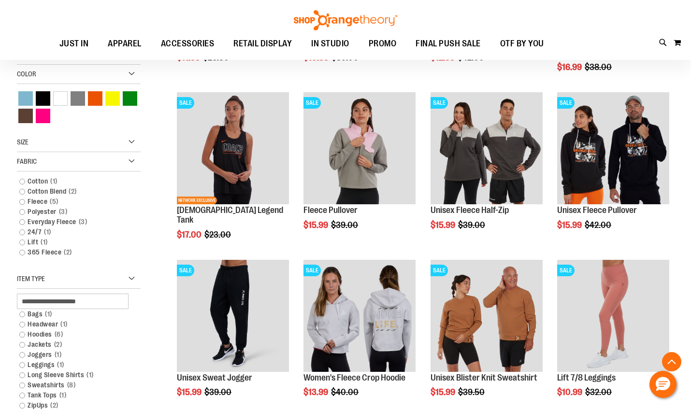
scroll to position [386, 0]
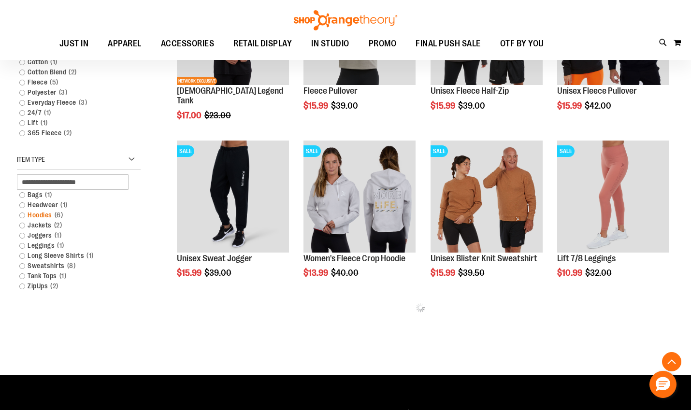
click at [22, 216] on link "Hoodies 6 items" at bounding box center [73, 215] width 119 height 10
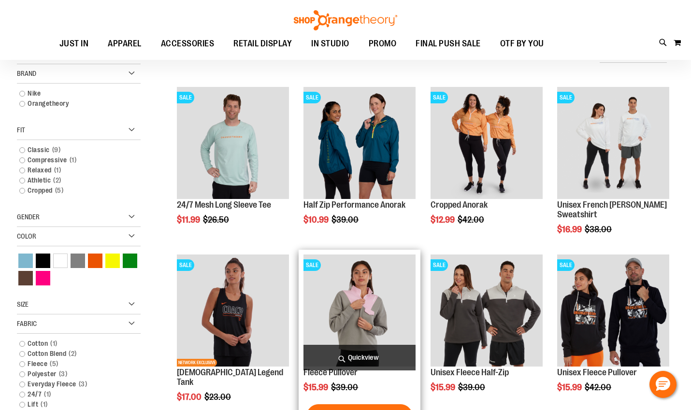
scroll to position [87, 0]
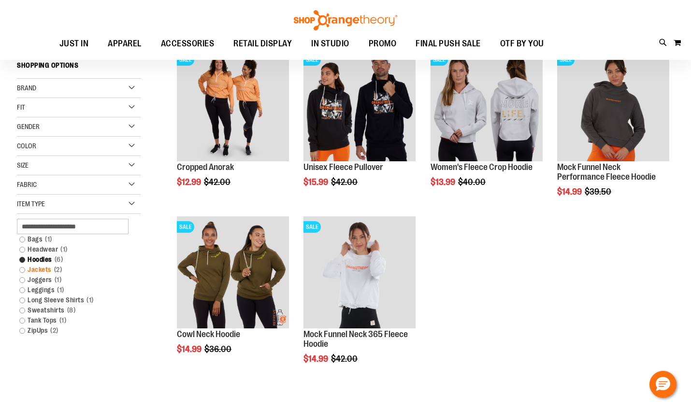
scroll to position [87, 0]
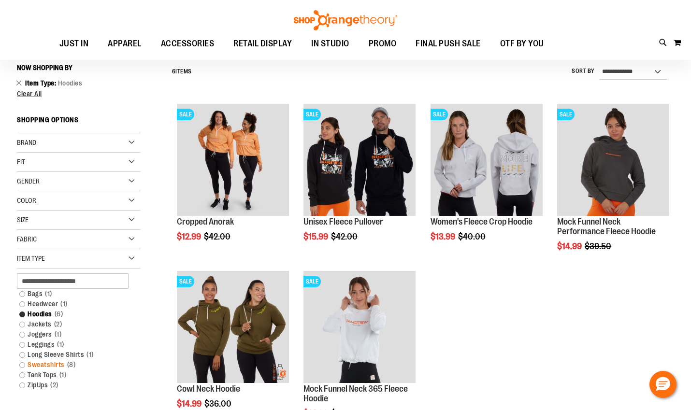
click at [19, 362] on link "Sweatshirts 8 items" at bounding box center [73, 365] width 119 height 10
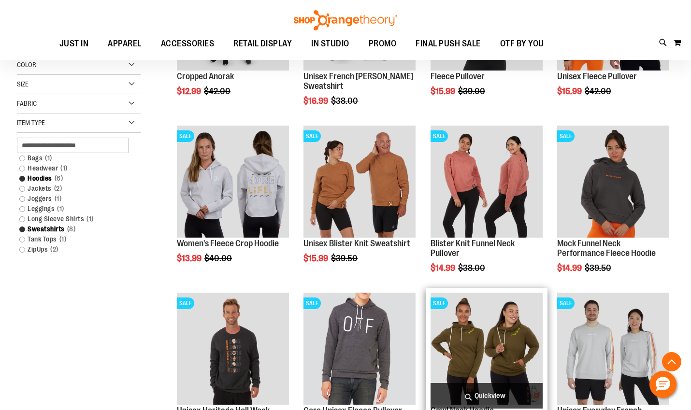
scroll to position [232, 0]
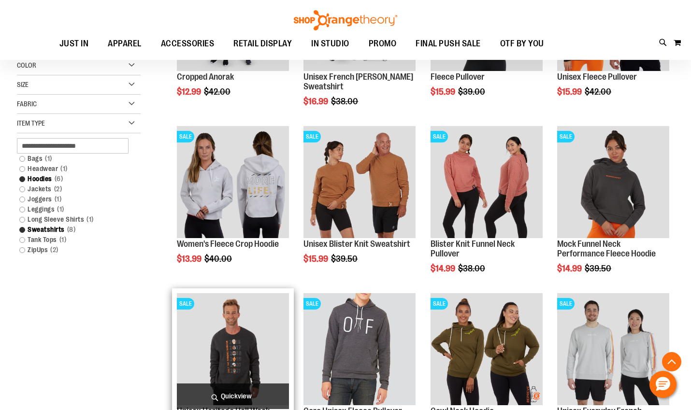
click at [240, 336] on img "product" at bounding box center [233, 349] width 112 height 112
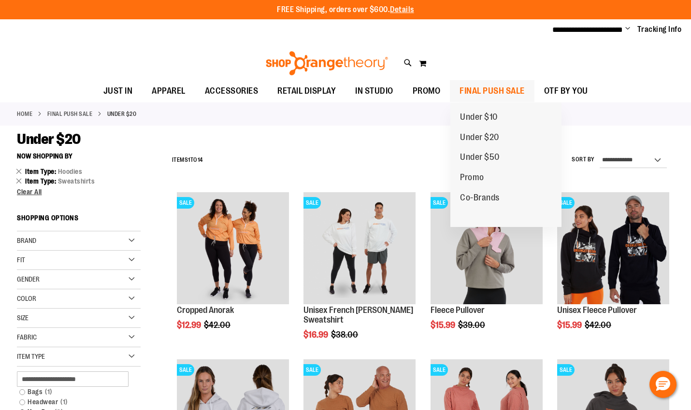
type input "**********"
click at [481, 93] on span "FINAL PUSH SALE" at bounding box center [492, 91] width 65 height 22
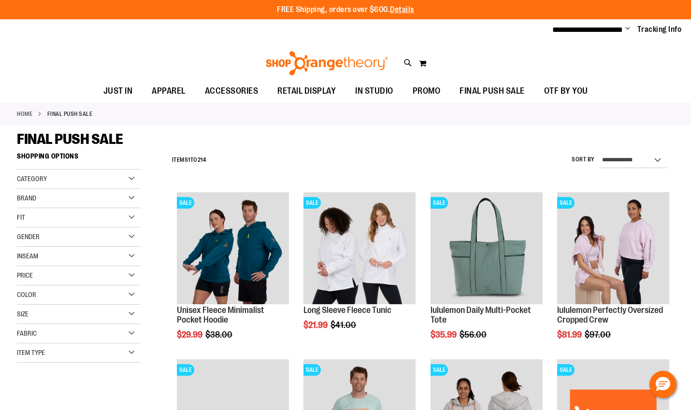
type input "**********"
click at [610, 153] on select "**********" at bounding box center [633, 160] width 67 height 15
select select "*********"
click at [600, 153] on select "**********" at bounding box center [633, 160] width 67 height 15
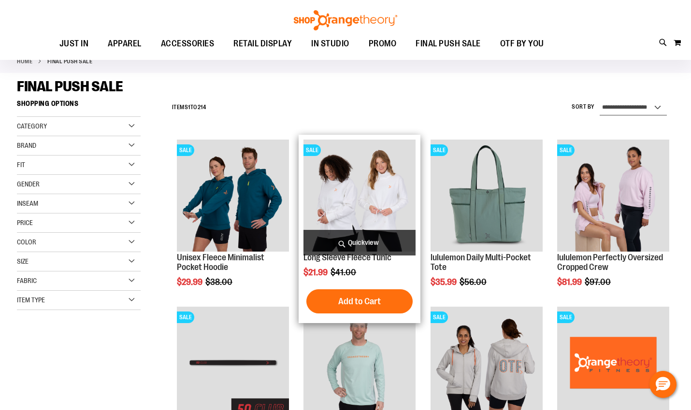
scroll to position [147, 0]
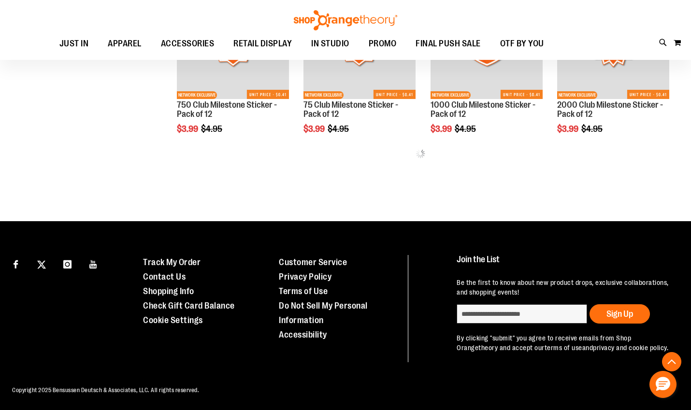
scroll to position [540, 0]
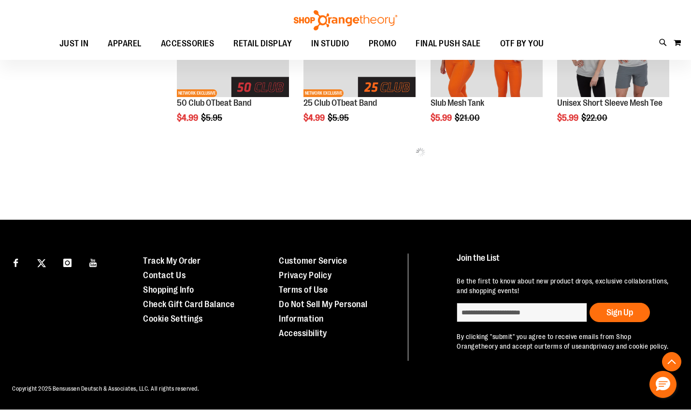
scroll to position [800, 0]
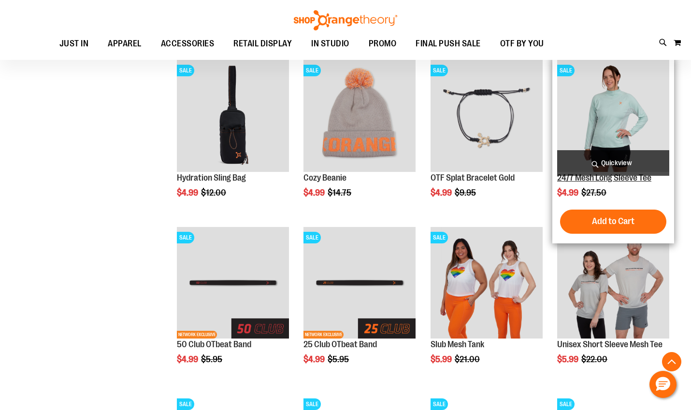
click at [605, 180] on link "24/7 Mesh Long Sleeve Tee" at bounding box center [604, 178] width 94 height 10
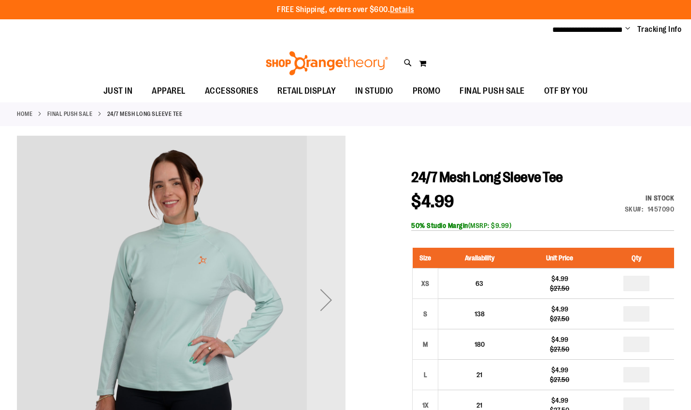
type input "**********"
drag, startPoint x: 626, startPoint y: 208, endPoint x: 674, endPoint y: 208, distance: 47.4
click at [674, 208] on div "SKU 1457090" at bounding box center [650, 209] width 50 height 10
copy div "SKU 1457090"
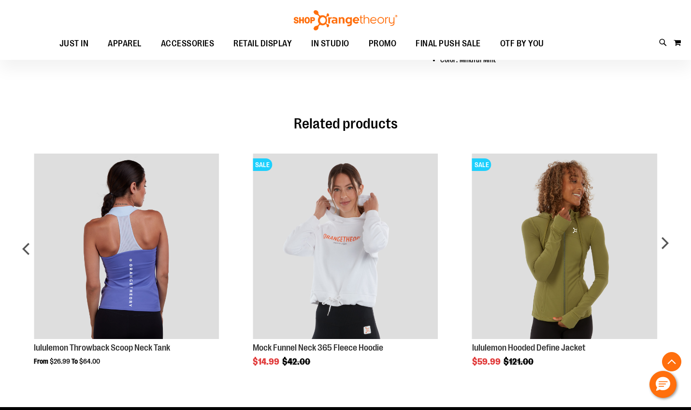
scroll to position [651, 0]
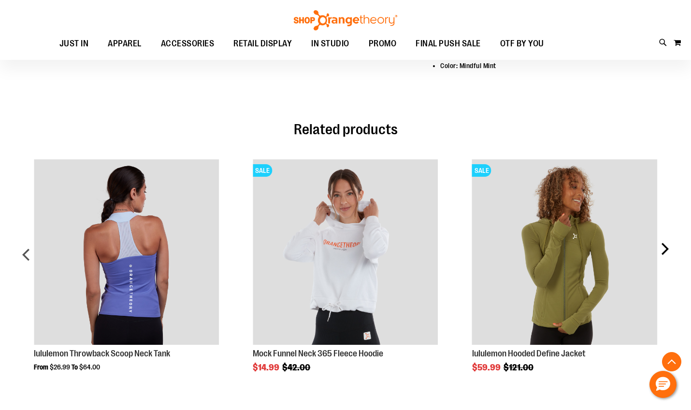
click at [671, 253] on div "next" at bounding box center [664, 258] width 19 height 227
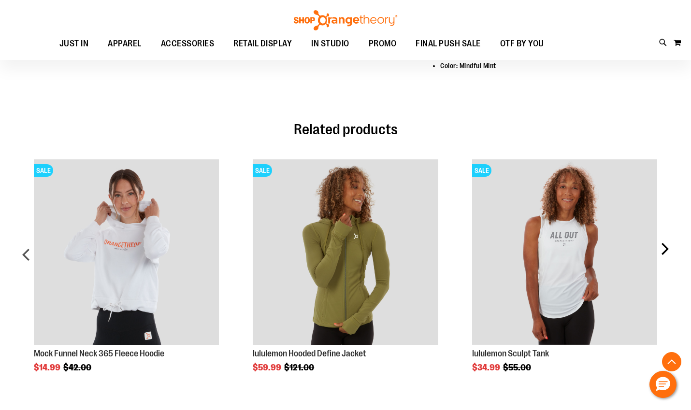
click at [671, 253] on div "next" at bounding box center [664, 258] width 19 height 227
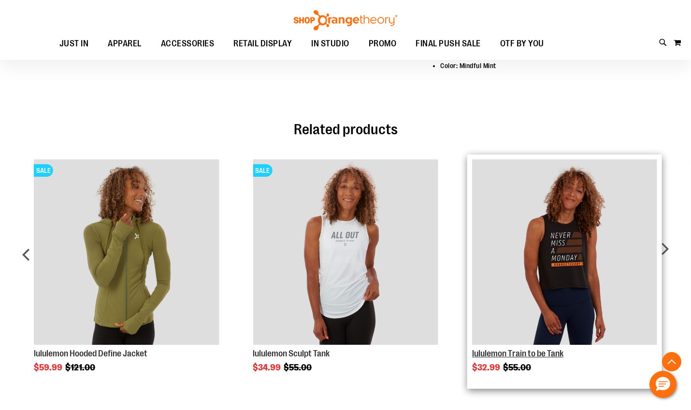
click at [509, 357] on link "lululemon Train to be Tank" at bounding box center [517, 354] width 91 height 10
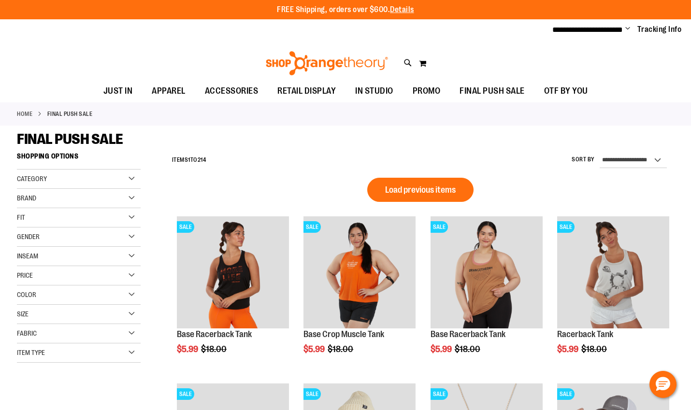
type input "**********"
click at [63, 351] on div "Item Type" at bounding box center [79, 353] width 124 height 19
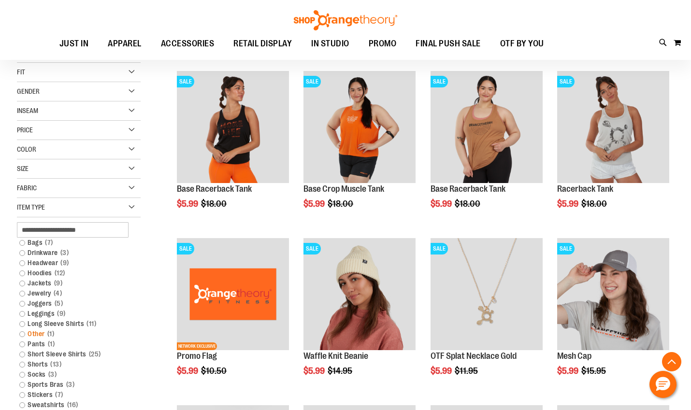
scroll to position [241, 0]
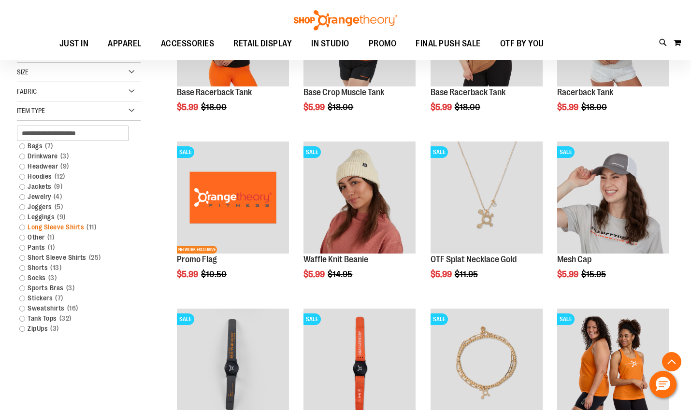
click at [23, 226] on link "Long Sleeve Shirts 11 items" at bounding box center [73, 227] width 119 height 10
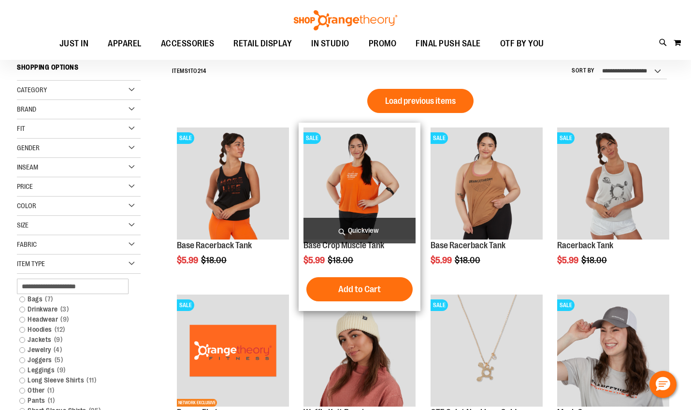
scroll to position [87, 0]
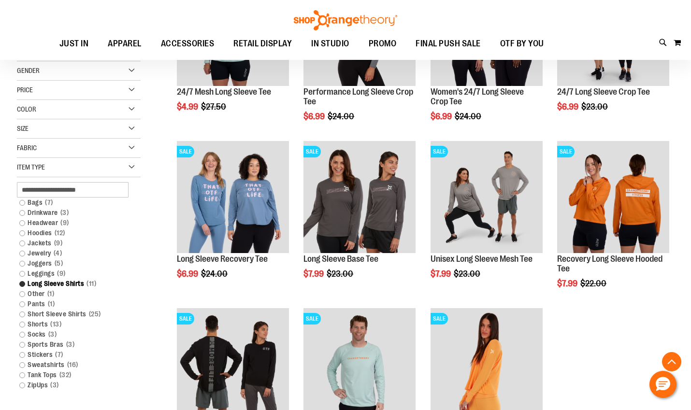
scroll to position [232, 0]
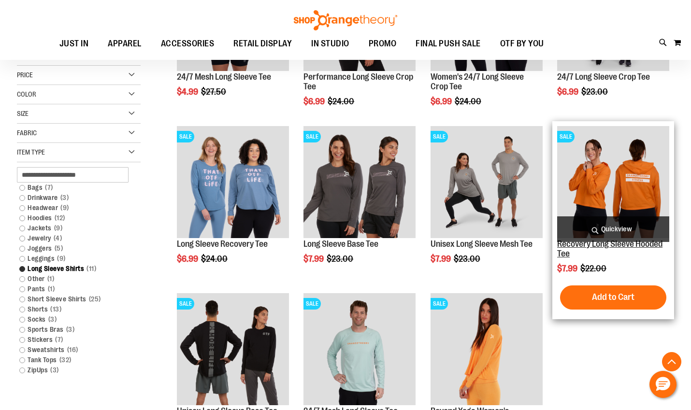
click at [625, 244] on link "Recovery Long Sleeve Hooded Tee" at bounding box center [609, 248] width 105 height 19
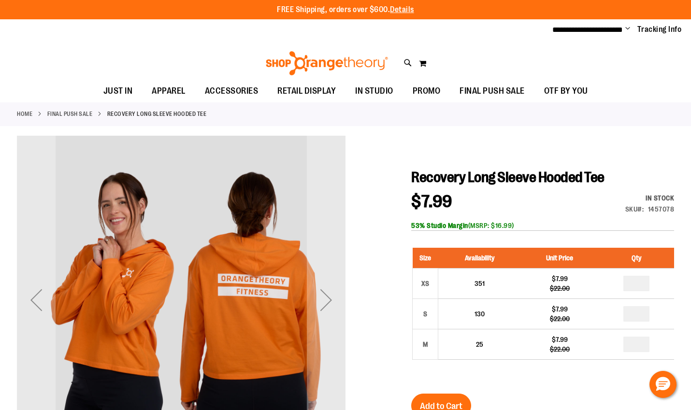
type input "**********"
drag, startPoint x: 627, startPoint y: 207, endPoint x: 673, endPoint y: 210, distance: 46.0
click at [673, 210] on div "SKU 1457078" at bounding box center [649, 209] width 49 height 10
copy div "SKU 1457078"
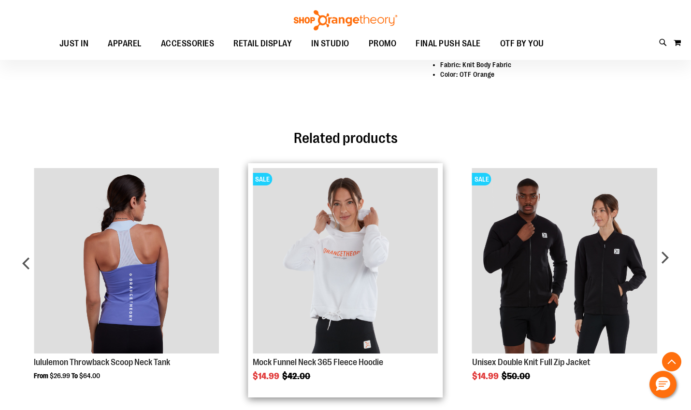
scroll to position [579, 0]
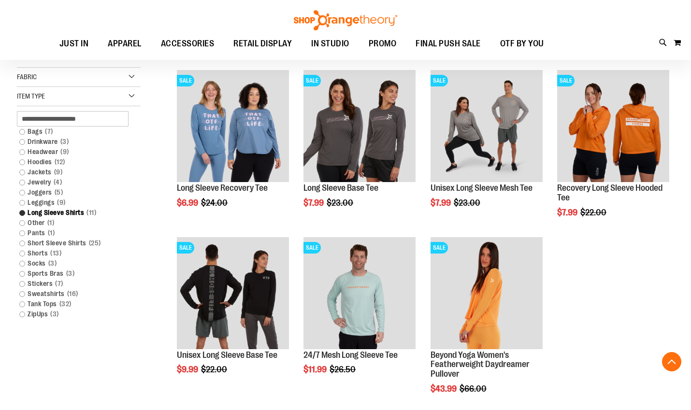
scroll to position [187, 0]
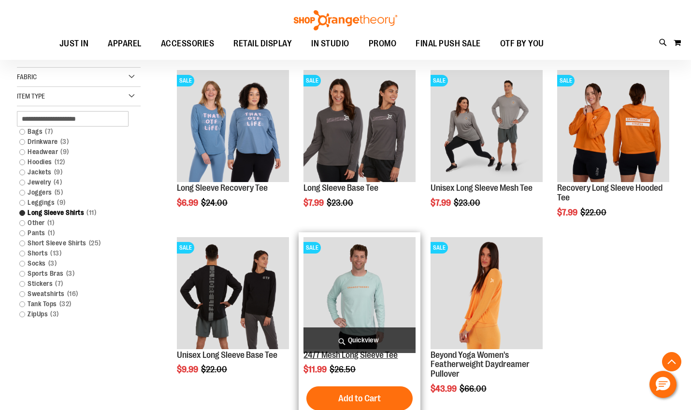
type input "**********"
click at [365, 357] on link "24/7 Mesh Long Sleeve Tee" at bounding box center [350, 355] width 94 height 10
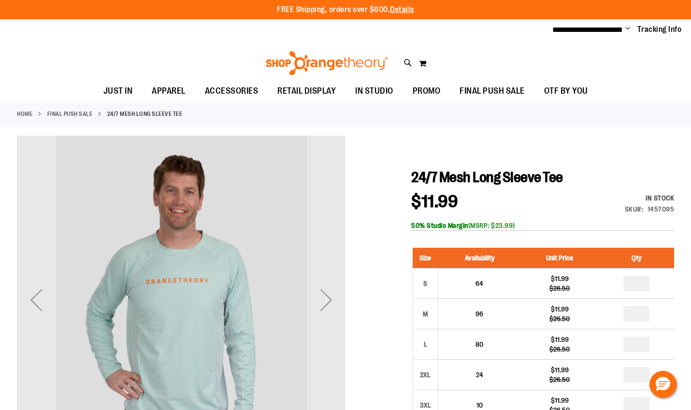
type input "**********"
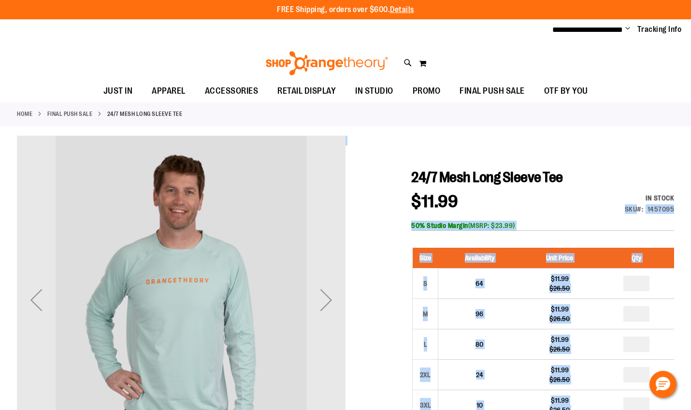
drag, startPoint x: 627, startPoint y: 208, endPoint x: 677, endPoint y: 208, distance: 49.3
drag, startPoint x: 676, startPoint y: 208, endPoint x: 627, endPoint y: 207, distance: 49.3
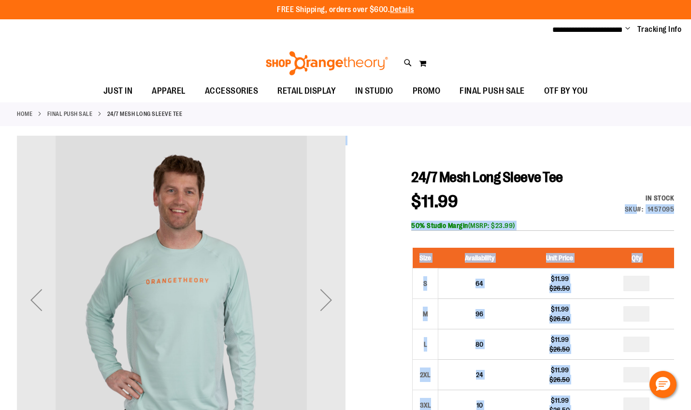
click at [624, 207] on div "In stock Only %1 left SKU 1457095" at bounding box center [636, 206] width 76 height 26
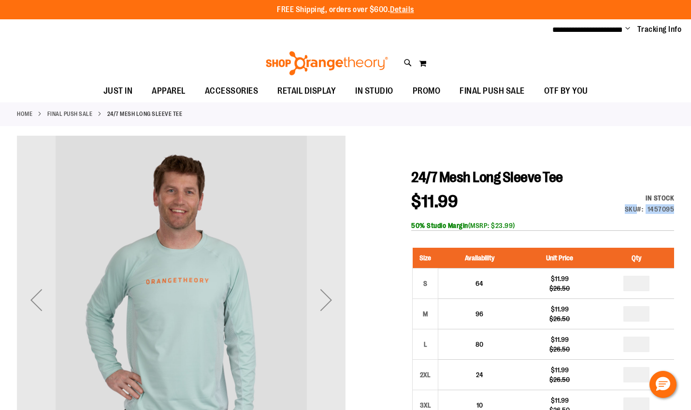
drag, startPoint x: 625, startPoint y: 207, endPoint x: 658, endPoint y: 206, distance: 33.3
click at [658, 206] on div "In stock Only %1 left SKU 1457095" at bounding box center [636, 206] width 76 height 26
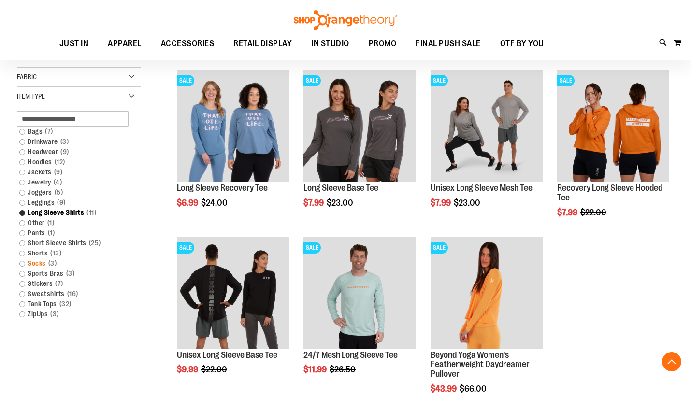
scroll to position [187, 0]
type input "**********"
click at [23, 295] on link "Sweatshirts 16 items" at bounding box center [73, 294] width 119 height 10
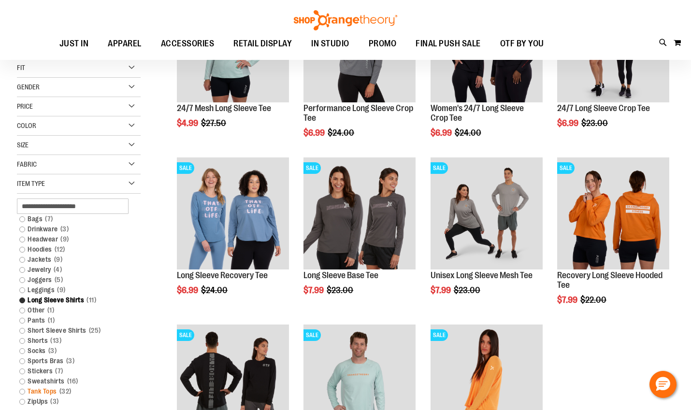
scroll to position [192, 0]
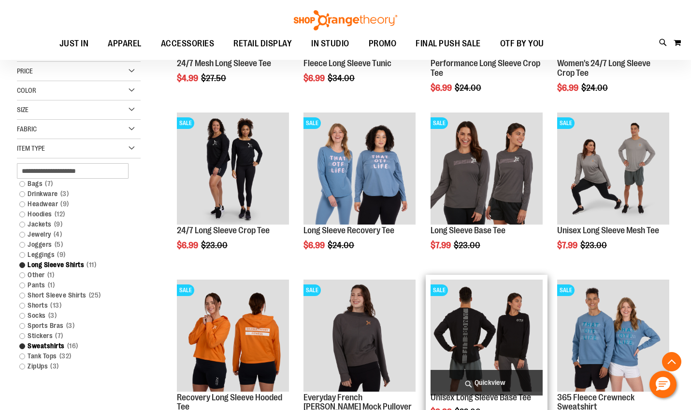
scroll to position [338, 0]
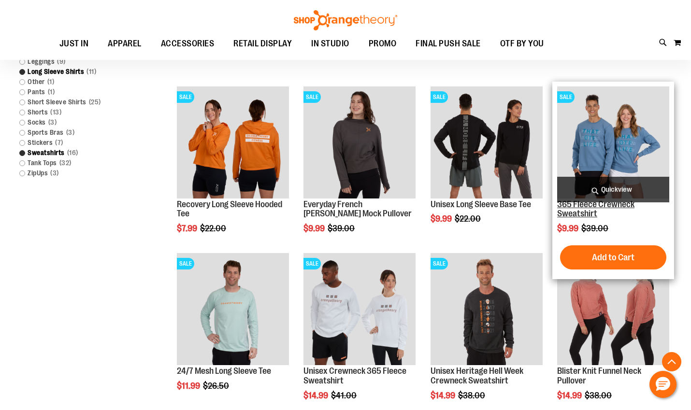
click at [605, 206] on link "365 Fleece Crewneck Sweatshirt" at bounding box center [595, 209] width 77 height 19
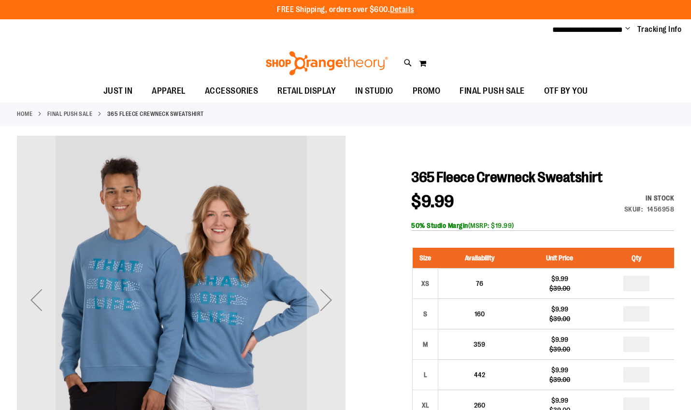
type input "**********"
drag, startPoint x: 624, startPoint y: 209, endPoint x: 637, endPoint y: 208, distance: 13.5
click at [637, 208] on div "In stock Only %1 left SKU 1456958" at bounding box center [636, 206] width 76 height 26
click at [324, 300] on div "Next" at bounding box center [326, 300] width 39 height 39
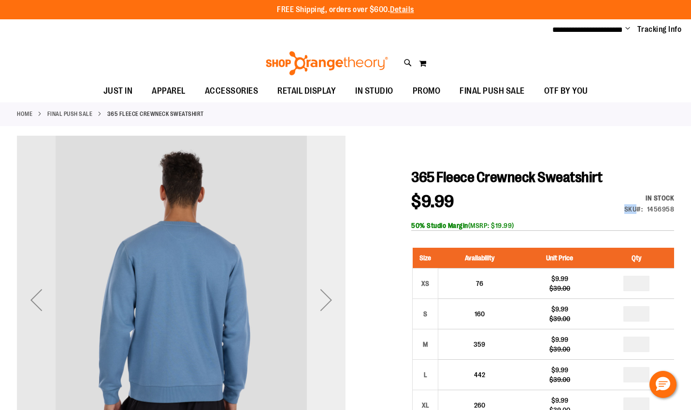
click at [324, 300] on div "Next" at bounding box center [326, 300] width 39 height 39
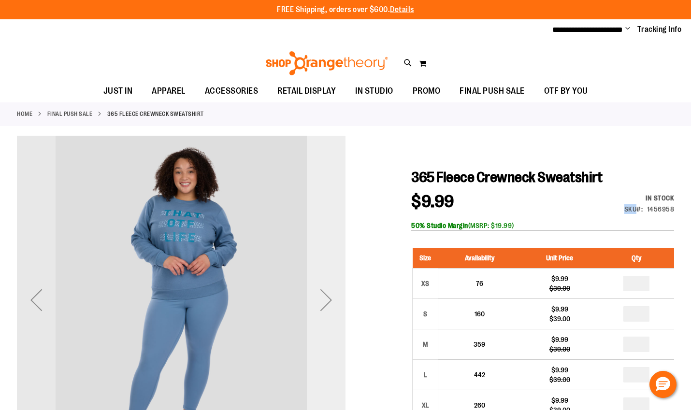
click at [320, 300] on div "Next" at bounding box center [326, 300] width 39 height 39
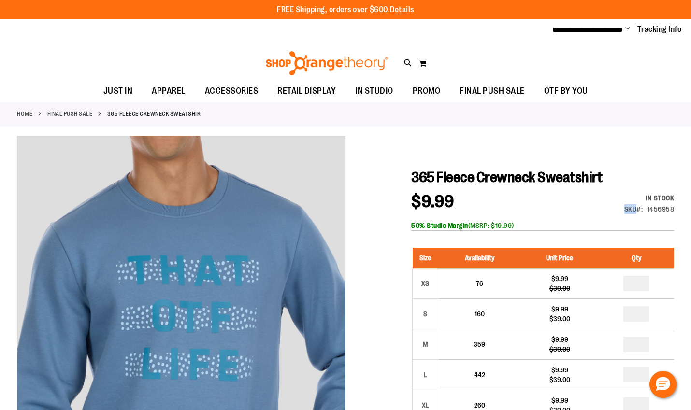
click at [634, 214] on div "In stock Only %1 left SKU 1456958" at bounding box center [636, 206] width 76 height 26
drag, startPoint x: 628, startPoint y: 210, endPoint x: 658, endPoint y: 209, distance: 30.0
click at [661, 209] on div "SKU 1456958" at bounding box center [649, 209] width 50 height 10
click at [619, 209] on div "In stock Only %1 left SKU 1456958" at bounding box center [636, 206] width 76 height 26
drag, startPoint x: 641, startPoint y: 207, endPoint x: 673, endPoint y: 208, distance: 31.9
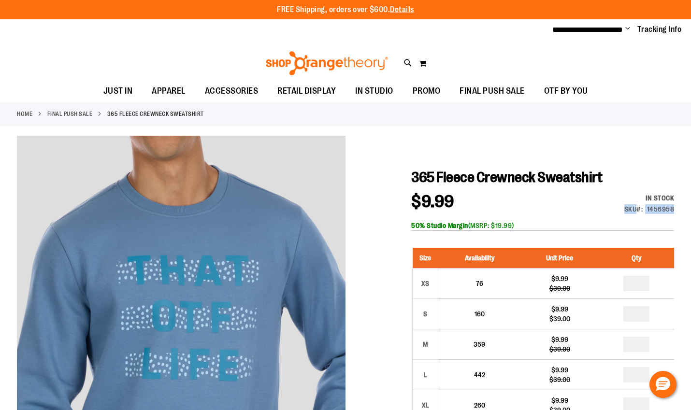
click at [673, 208] on div "In stock Only %1 left SKU 1456958" at bounding box center [636, 206] width 76 height 26
copy div "SKU 1456958"
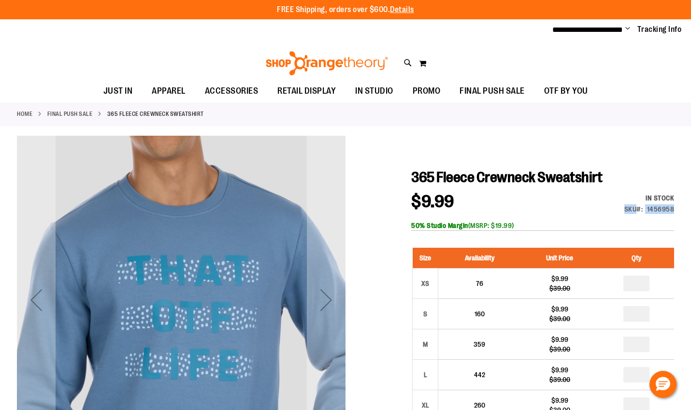
scroll to position [144, 0]
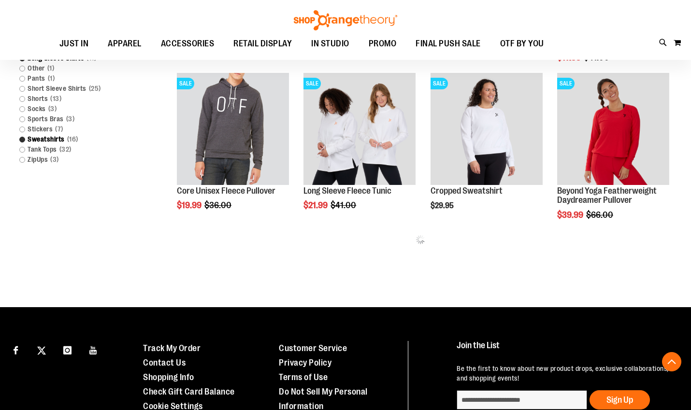
scroll to position [453, 0]
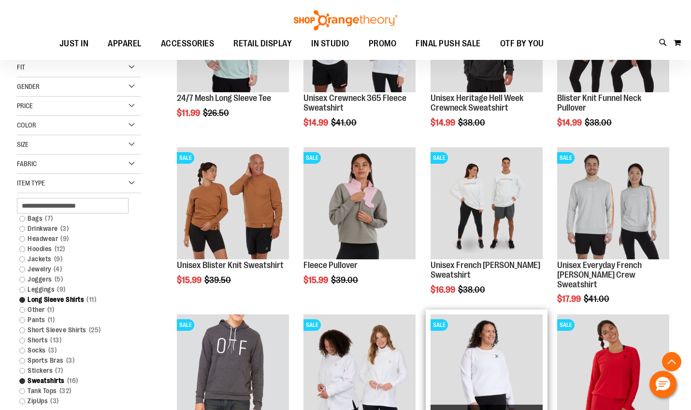
scroll to position [66, 0]
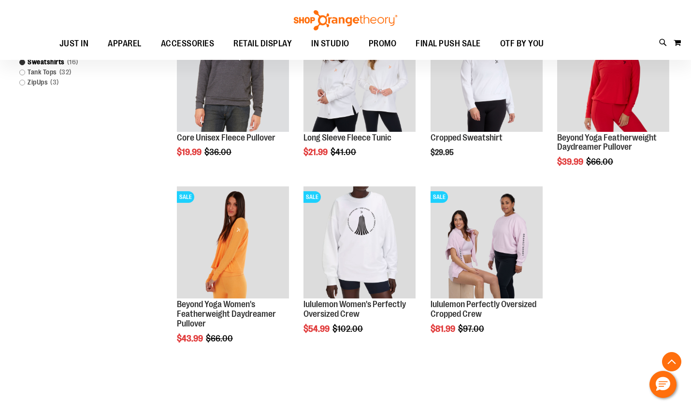
scroll to position [646, 0]
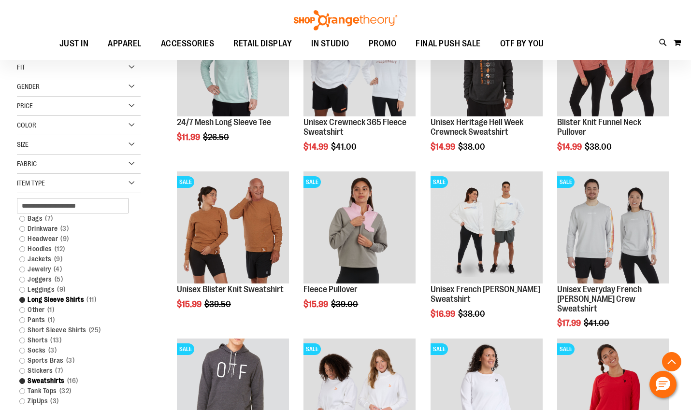
scroll to position [66, 0]
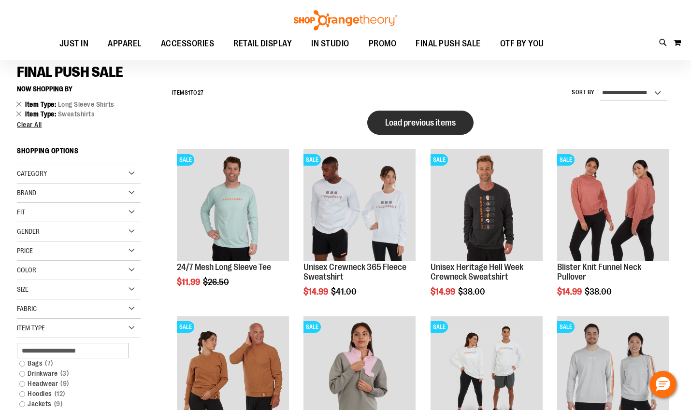
type input "**********"
click at [414, 131] on button "Load previous items" at bounding box center [420, 123] width 106 height 24
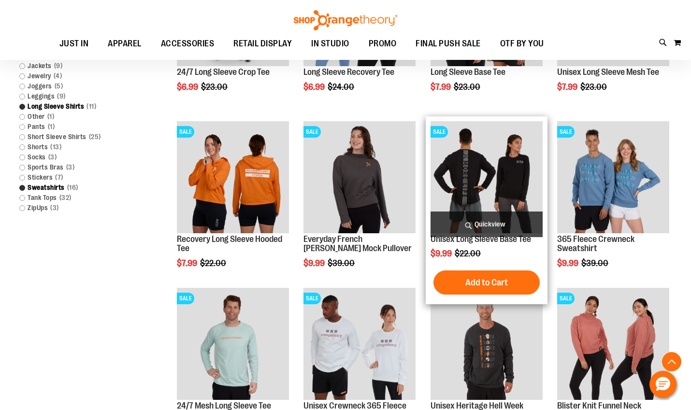
scroll to position [260, 0]
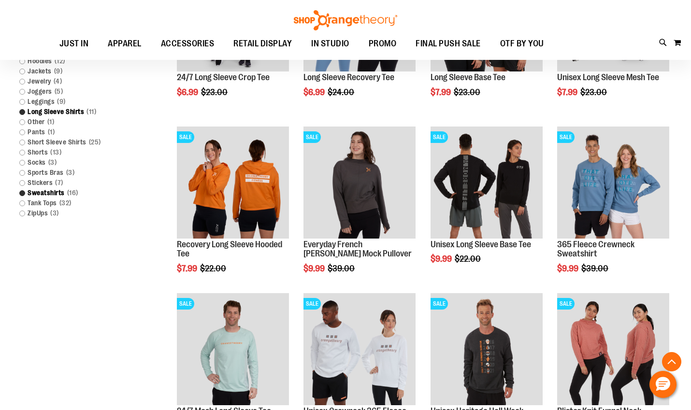
scroll to position [308, 0]
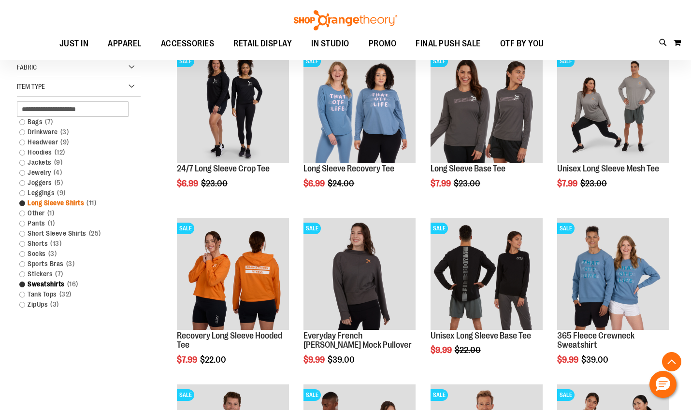
click at [21, 205] on link "Long Sleeve Shirts 11 items" at bounding box center [73, 203] width 119 height 10
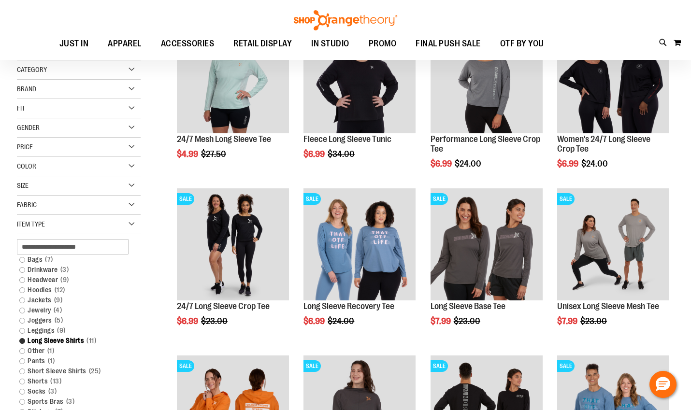
scroll to position [281, 0]
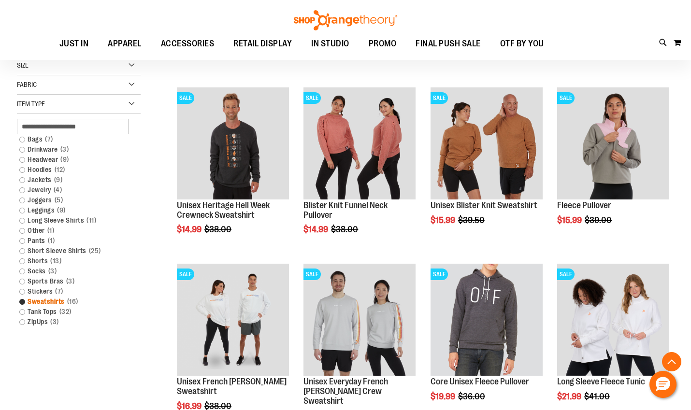
click at [36, 301] on link "Sweatshirts 16 items" at bounding box center [73, 302] width 119 height 10
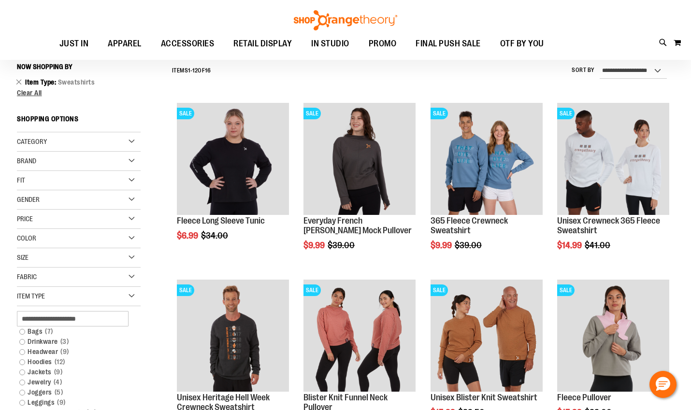
scroll to position [87, 0]
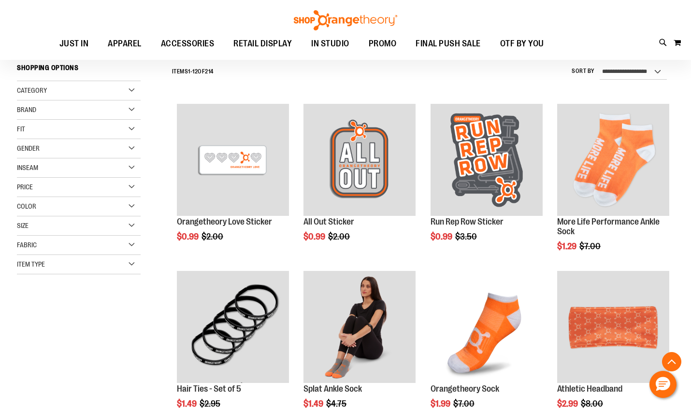
scroll to position [281, 0]
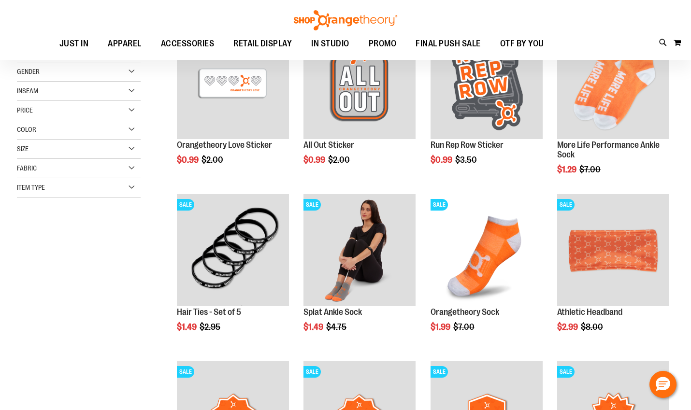
scroll to position [136, 0]
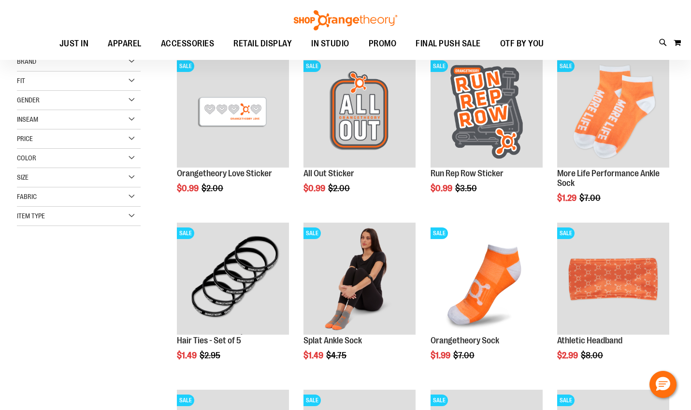
click at [83, 212] on div "Item Type" at bounding box center [79, 216] width 124 height 19
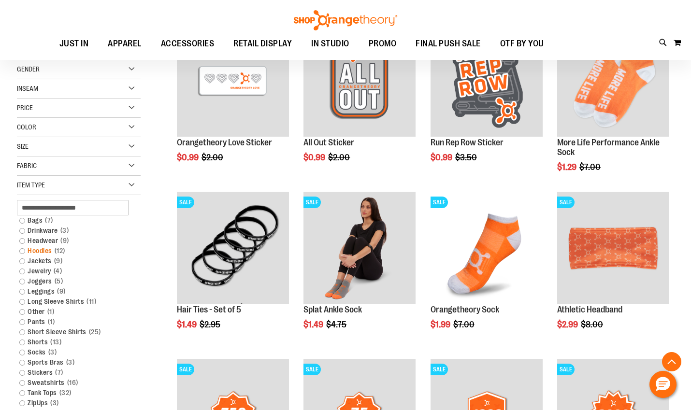
scroll to position [184, 0]
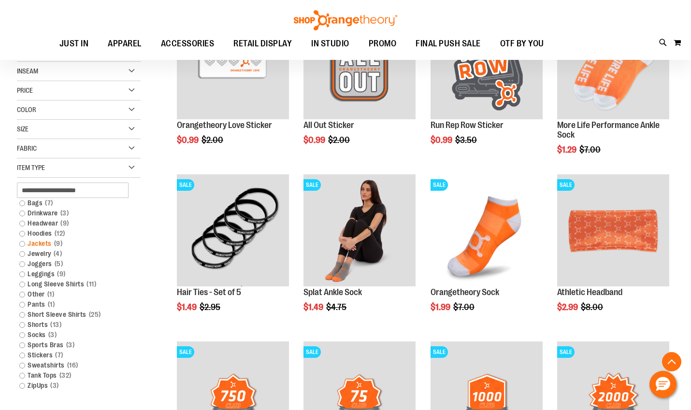
click at [53, 241] on span "9 items" at bounding box center [59, 244] width 14 height 10
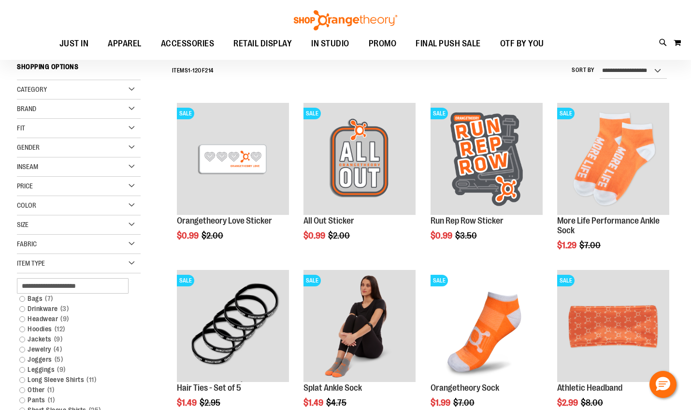
scroll to position [87, 0]
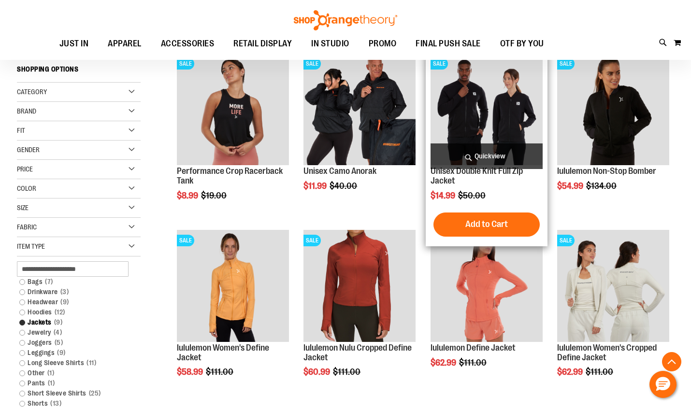
scroll to position [136, 0]
